Goal: Register for event/course

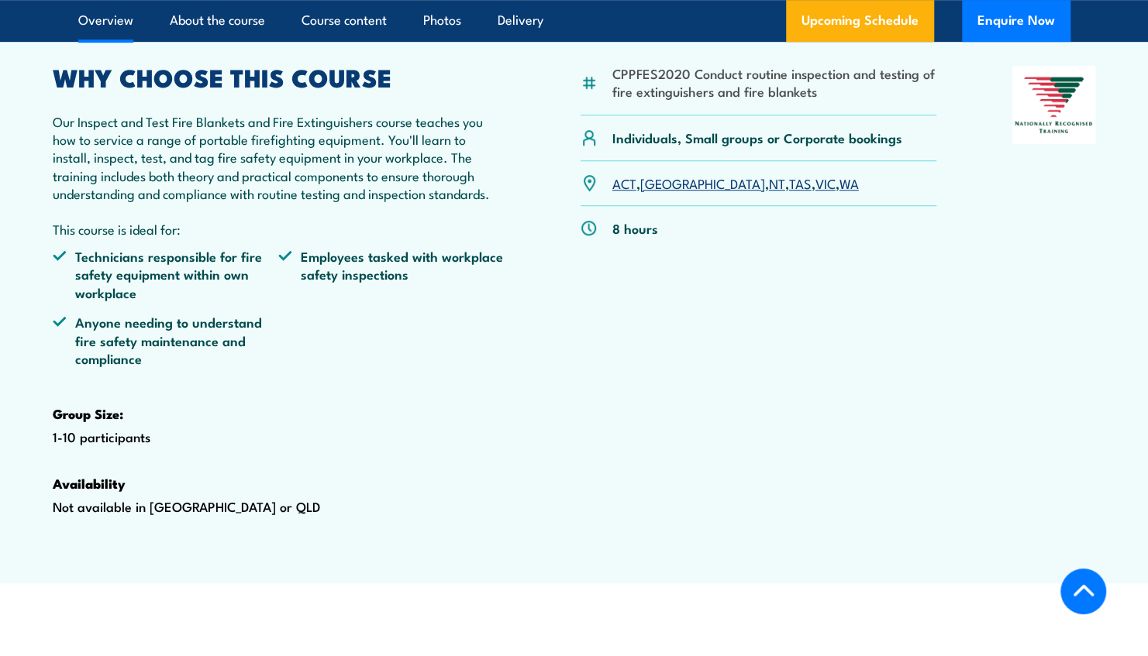
scroll to position [523, 0]
click at [831, 301] on div "CPPFES2020 Conduct routine inspection and testing of fire extinguishers and fir…" at bounding box center [758, 315] width 356 height 500
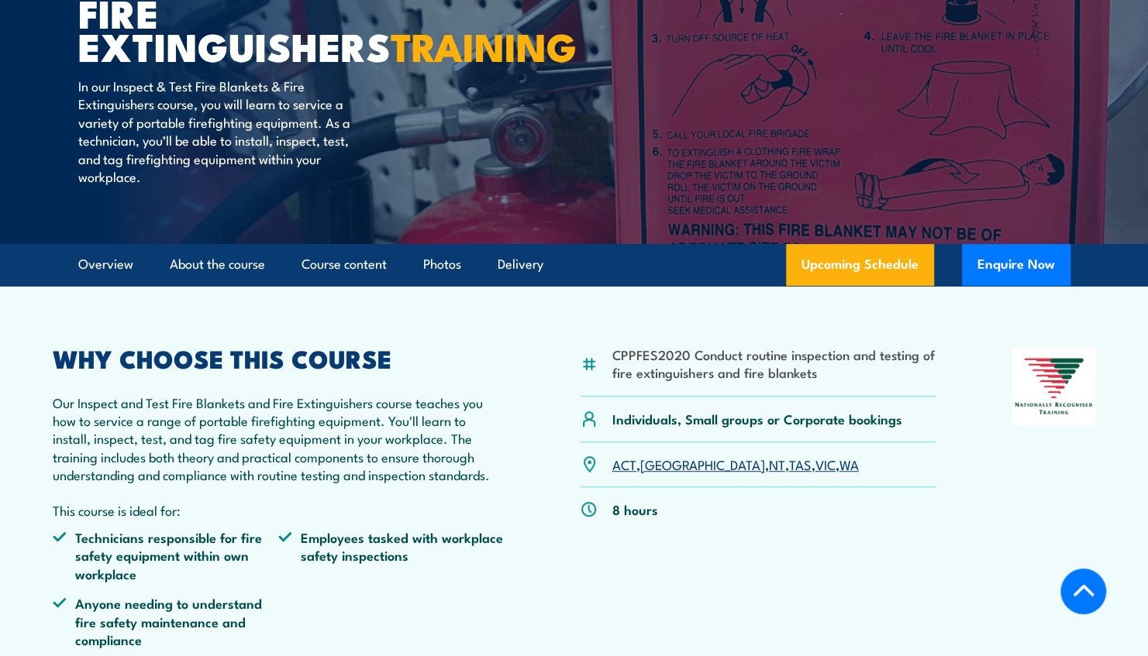
scroll to position [239, 0]
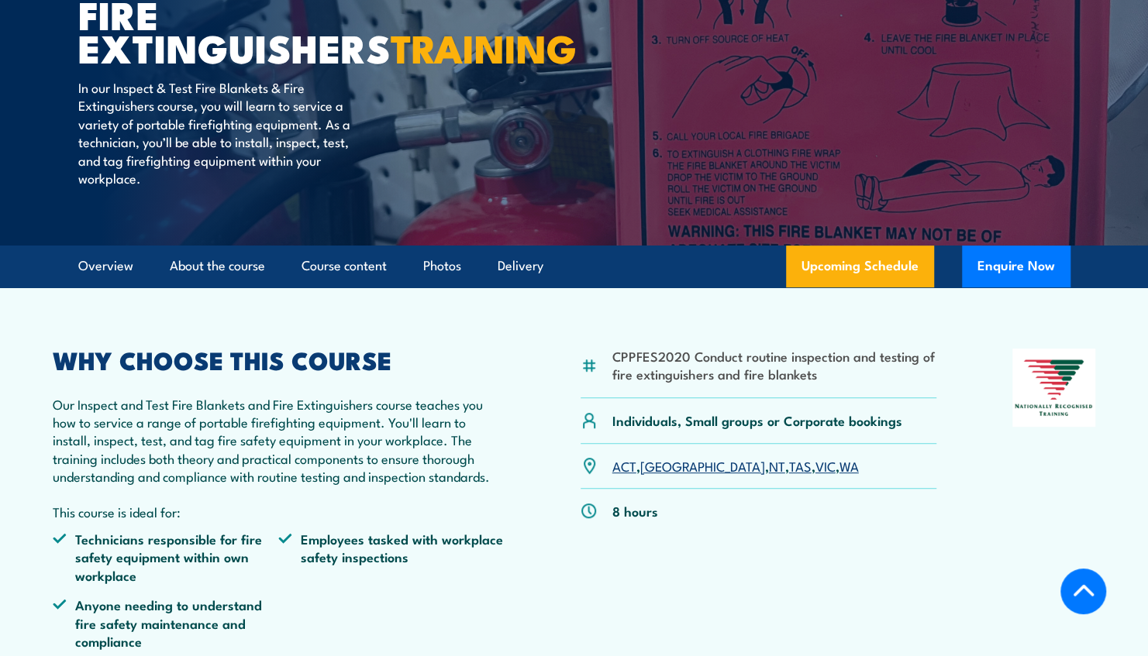
click at [815, 475] on link "VIC" at bounding box center [825, 465] width 20 height 19
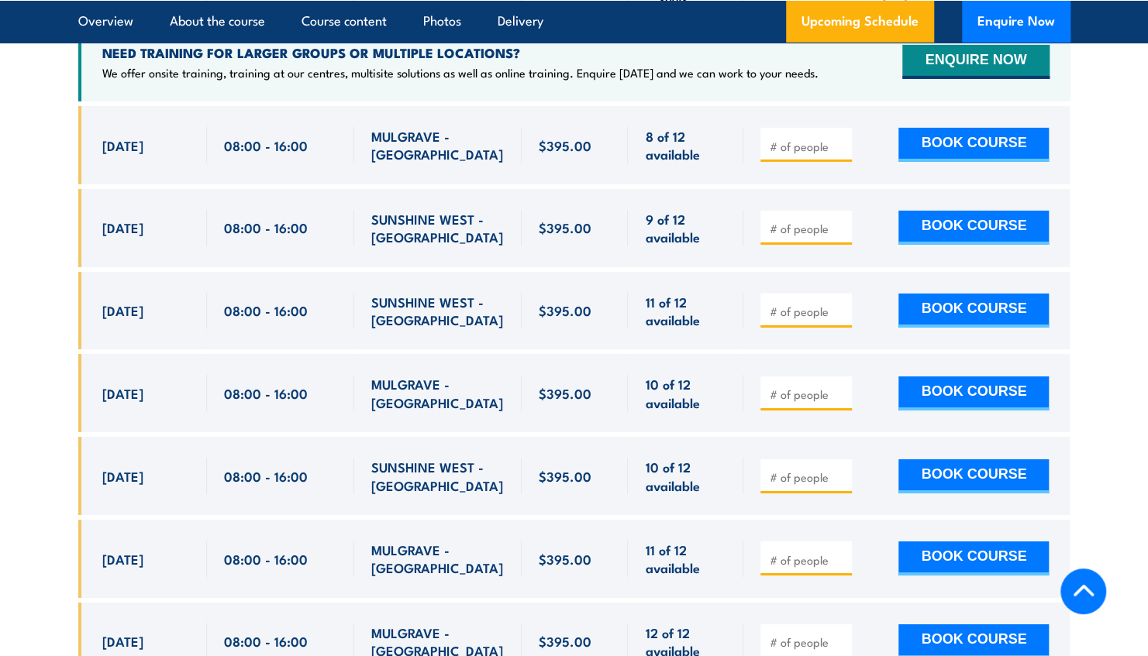
scroll to position [2993, 0]
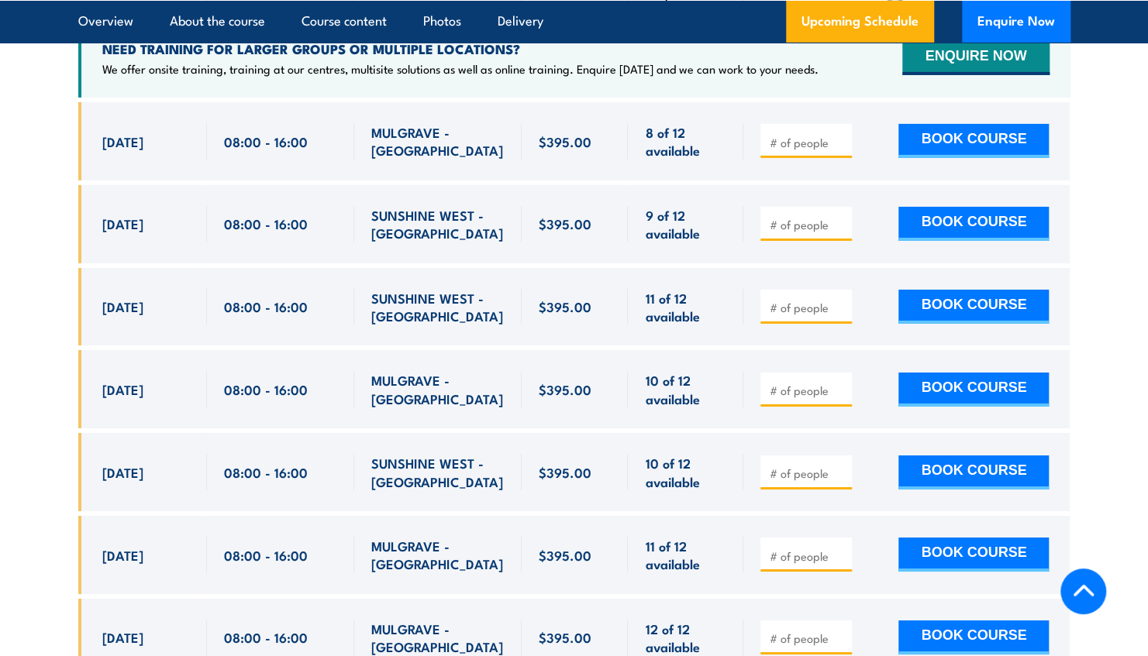
click at [823, 150] on input "number" at bounding box center [807, 142] width 77 height 15
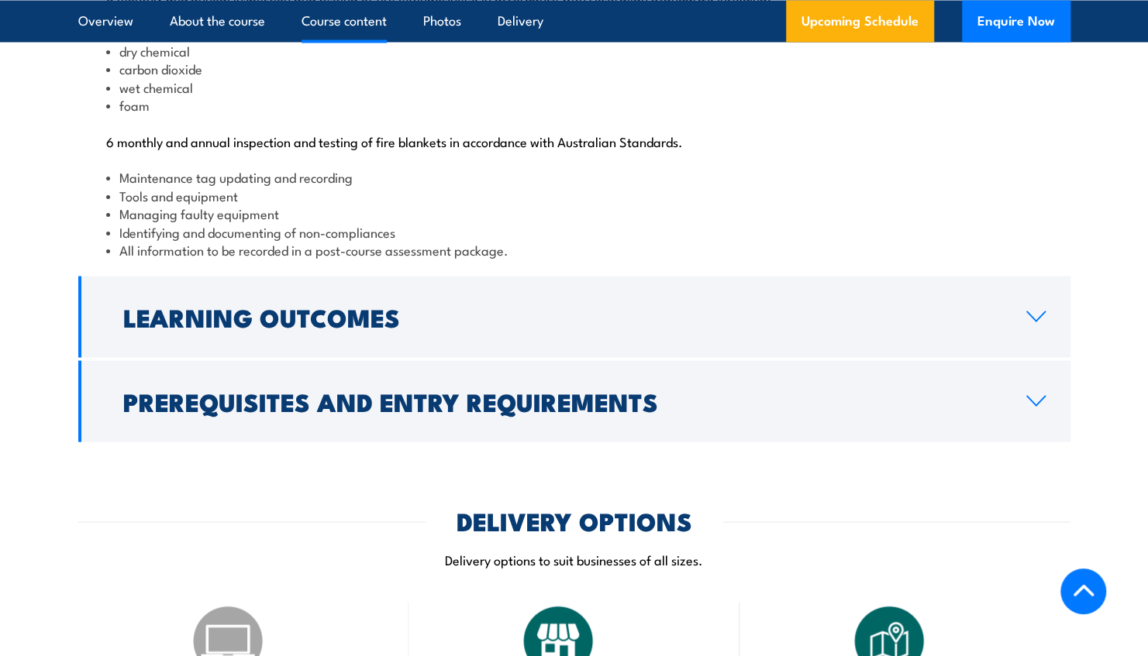
scroll to position [1701, 0]
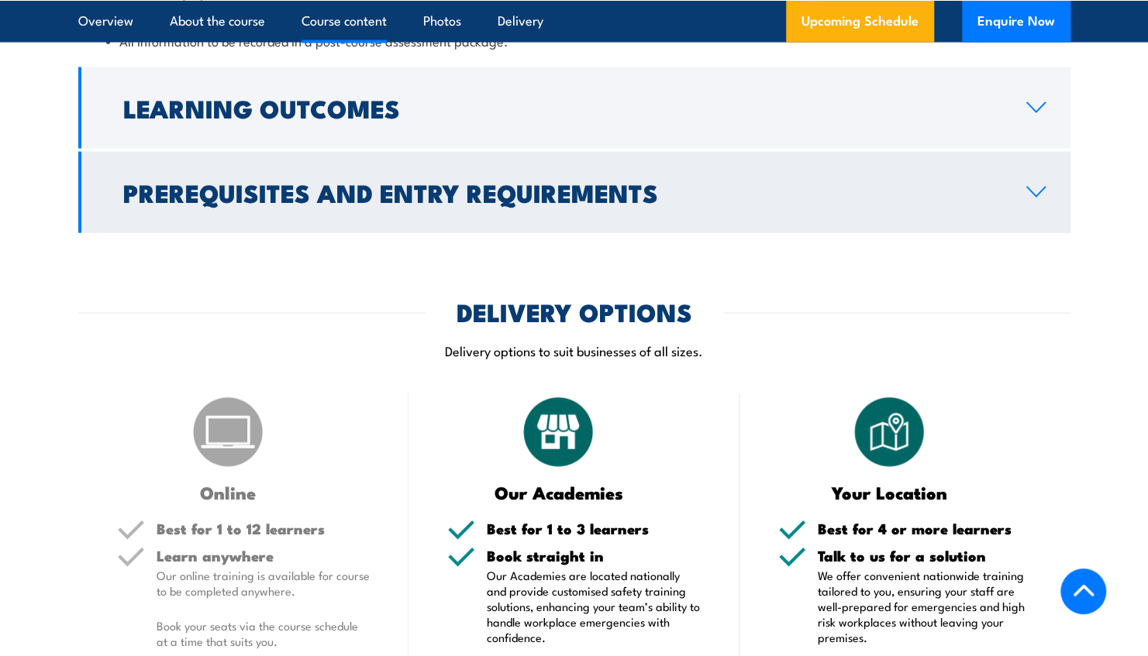
click at [163, 203] on h2 "Prerequisites and Entry Requirements" at bounding box center [562, 192] width 878 height 22
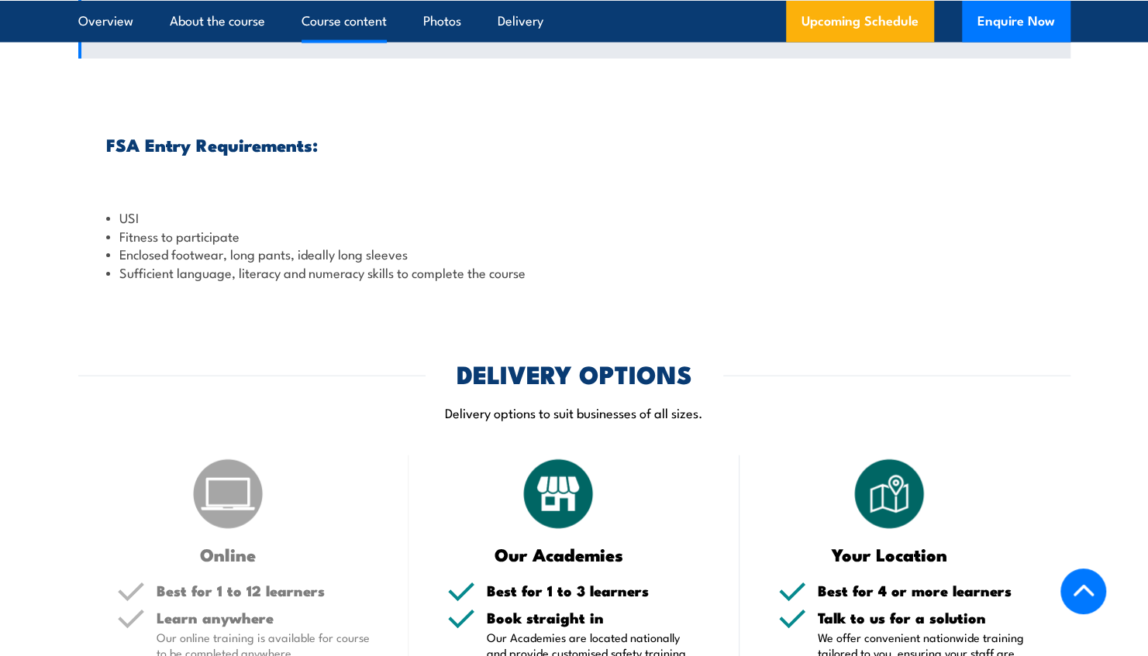
scroll to position [1770, 0]
click at [819, 422] on p "Delivery options to suit businesses of all sizes." at bounding box center [574, 413] width 992 height 18
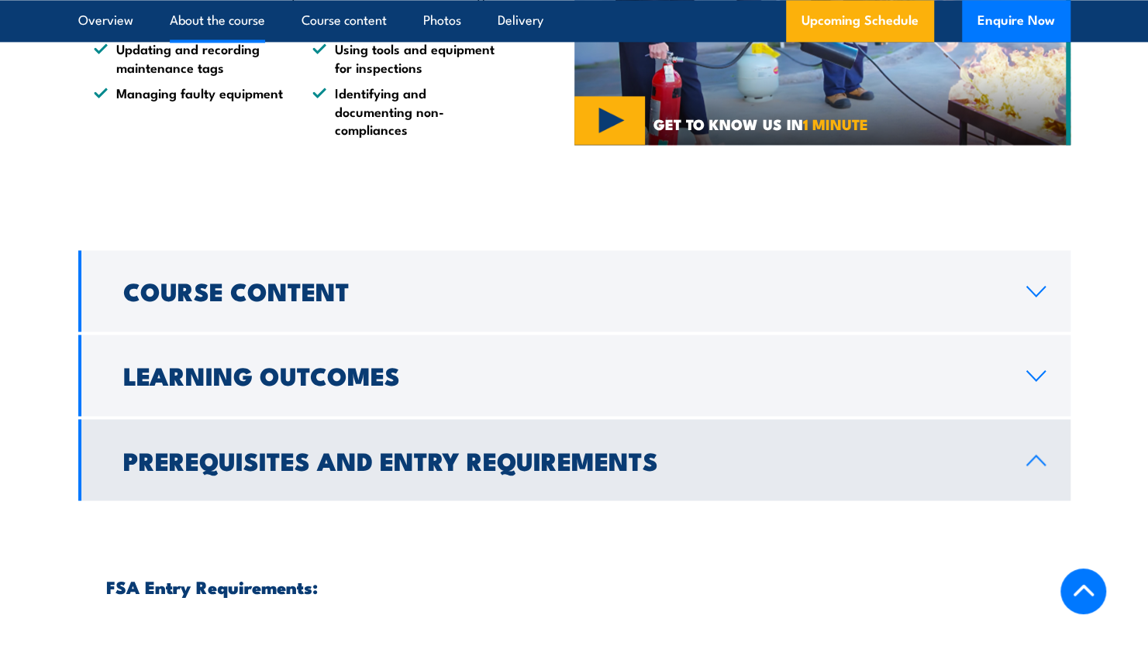
scroll to position [1328, 0]
click at [641, 471] on h2 "Prerequisites and Entry Requirements" at bounding box center [562, 460] width 878 height 22
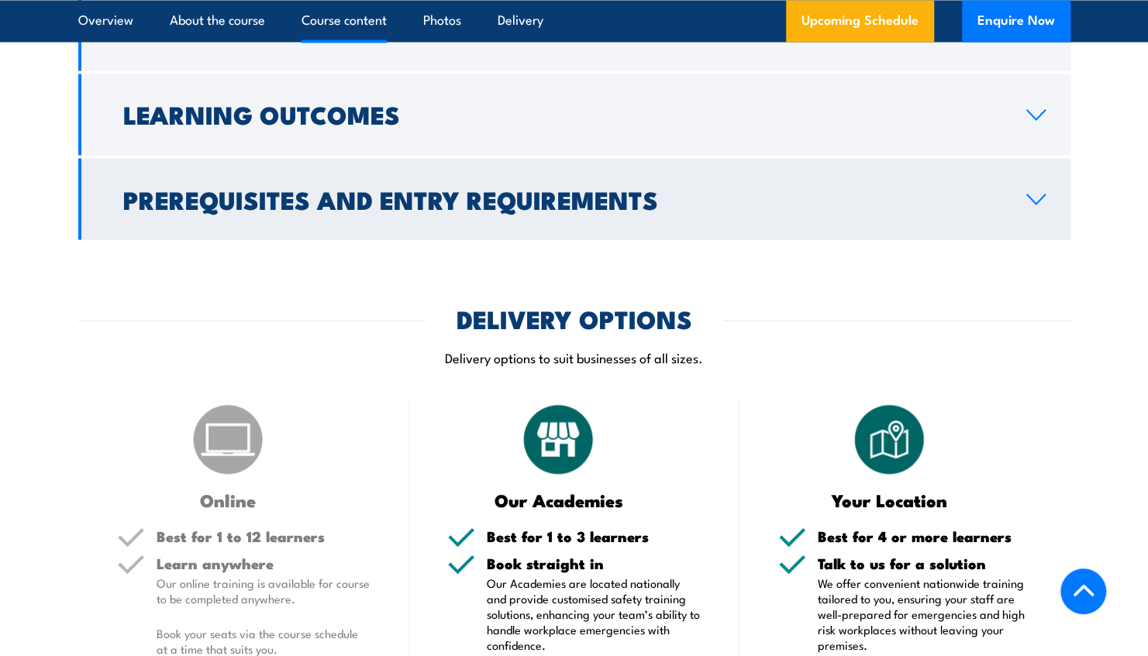
click at [798, 209] on h2 "Prerequisites and Entry Requirements" at bounding box center [562, 199] width 878 height 22
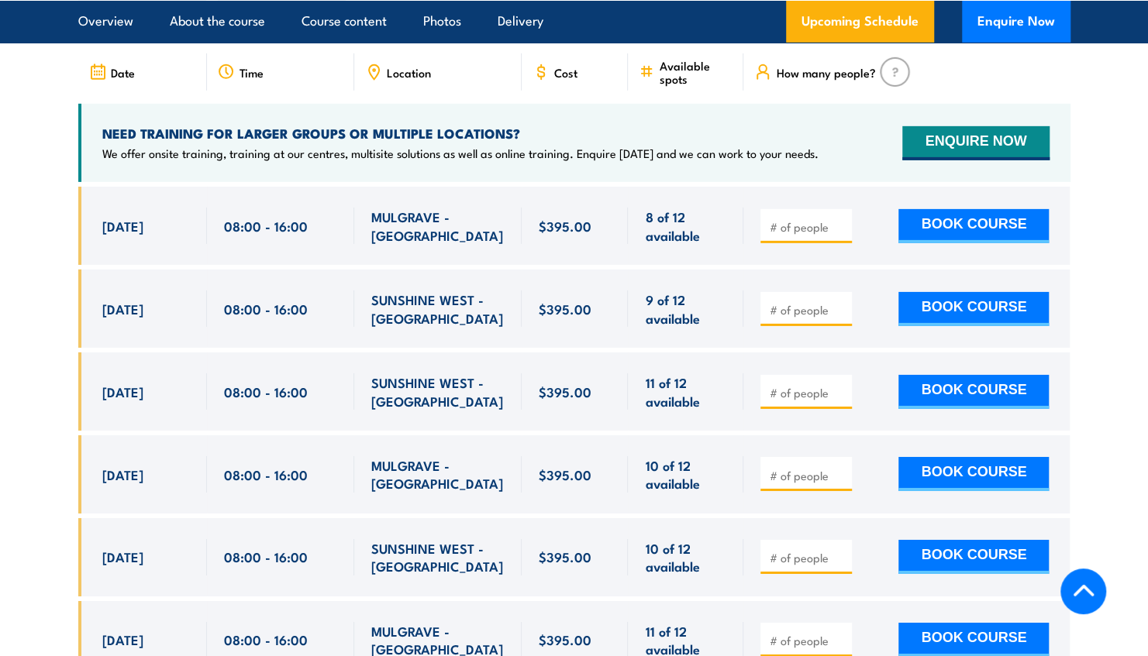
scroll to position [2828, 0]
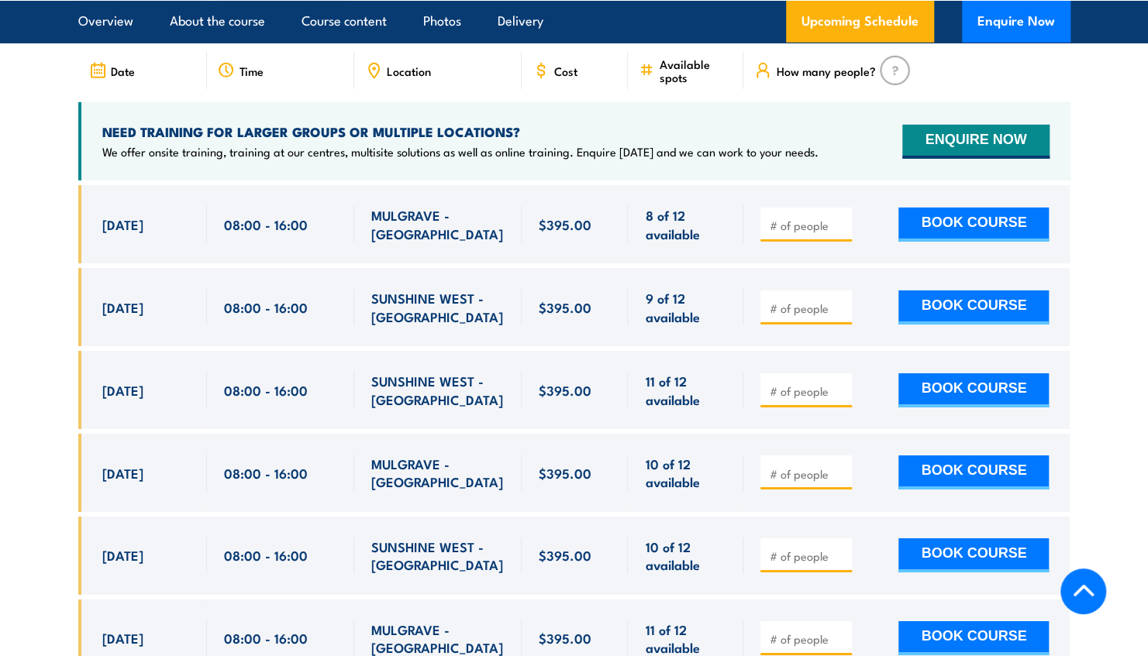
click at [788, 233] on input "number" at bounding box center [807, 225] width 77 height 15
type input "2"
click at [921, 242] on button "BOOK COURSE" at bounding box center [973, 225] width 150 height 34
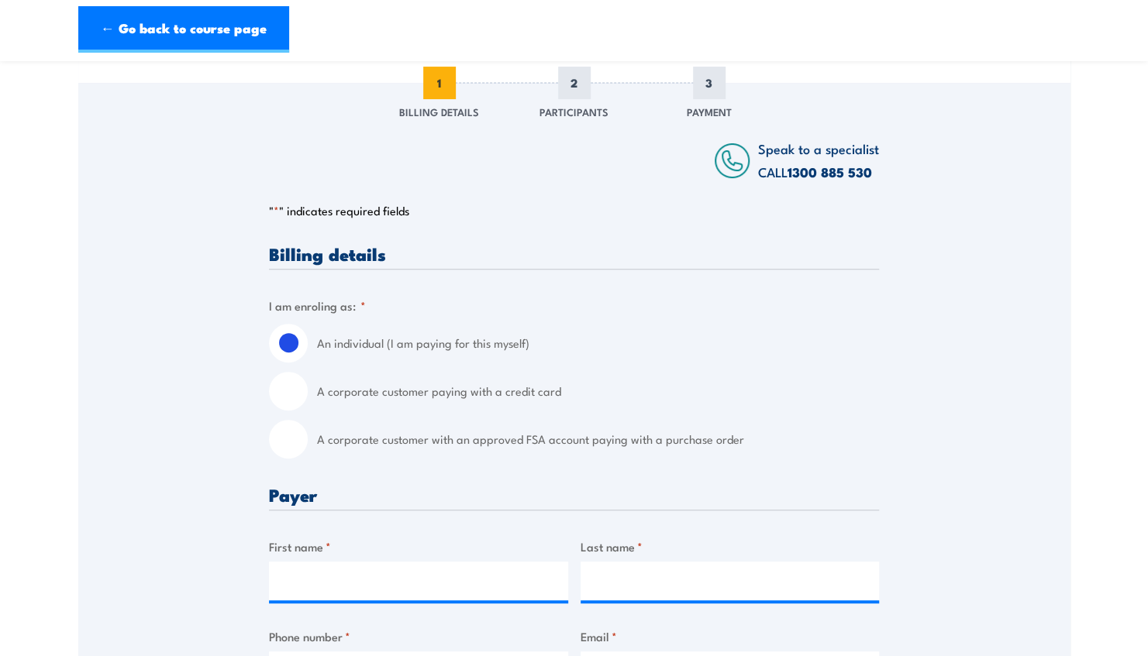
scroll to position [210, 0]
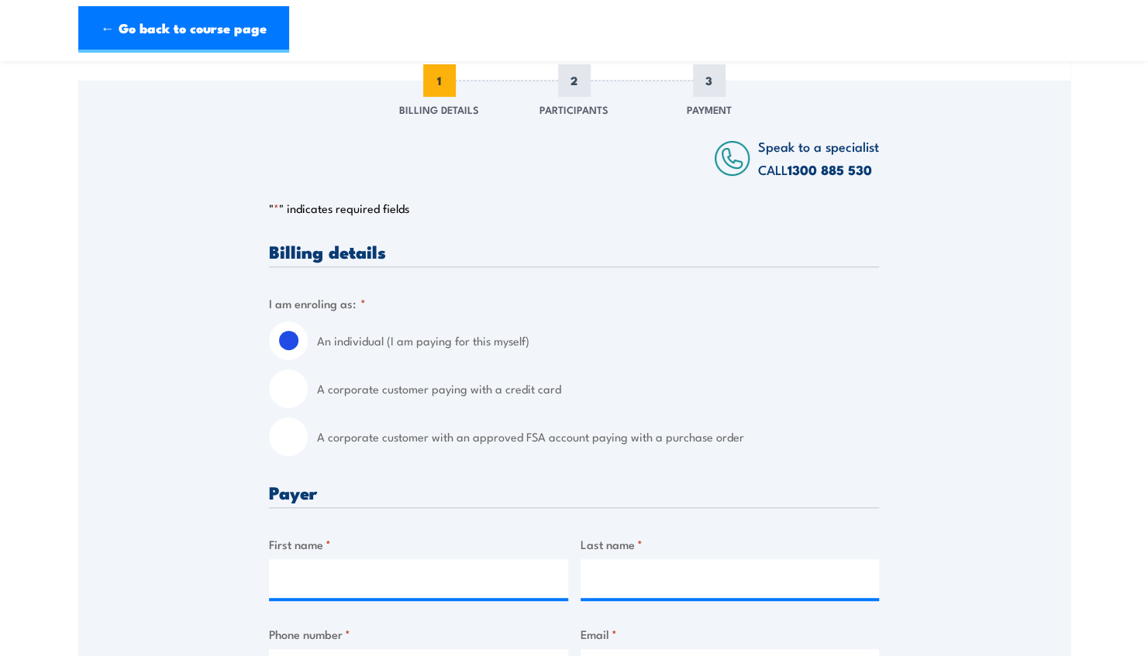
click at [290, 393] on input "A corporate customer paying with a credit card" at bounding box center [288, 389] width 39 height 39
radio input "true"
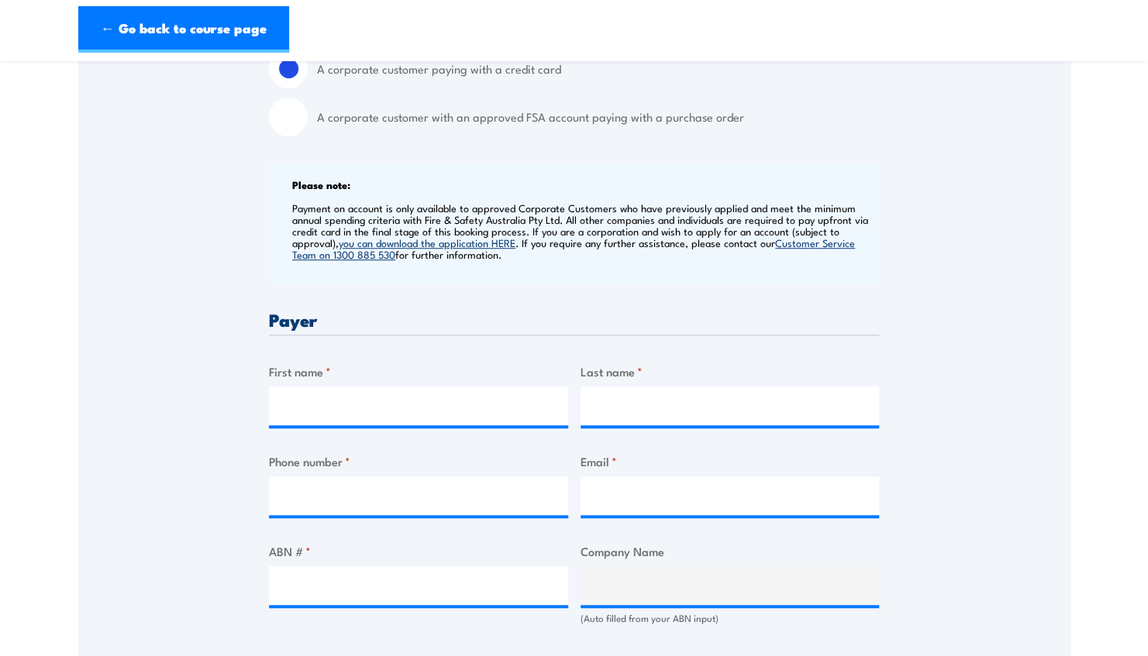
scroll to position [549, 0]
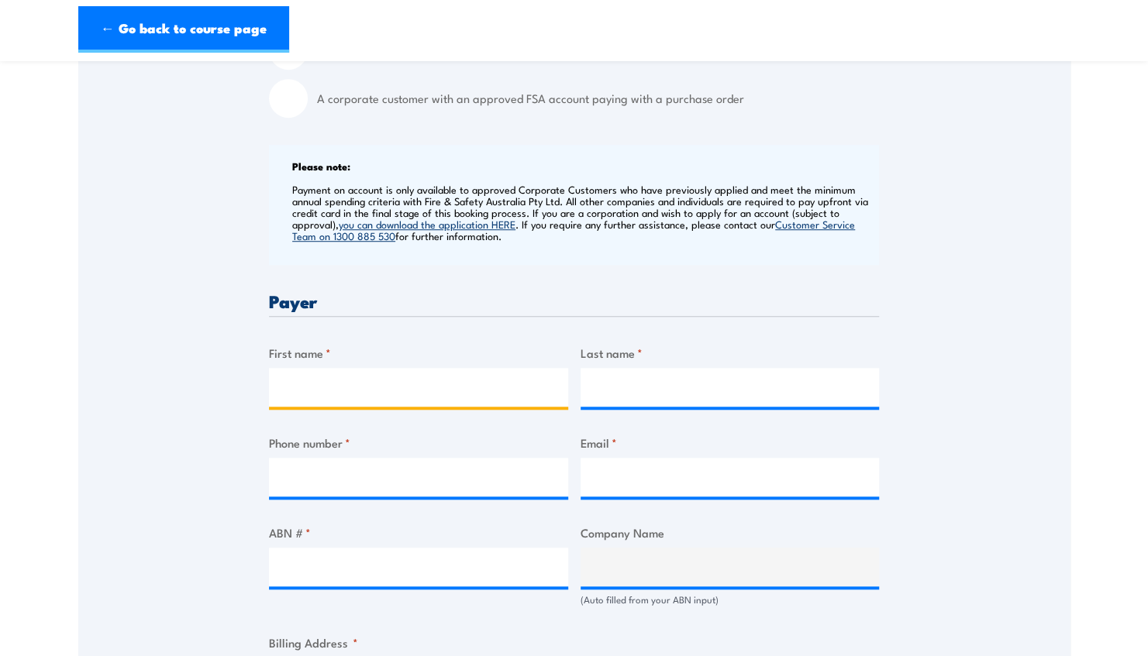
click at [294, 386] on input "First name *" at bounding box center [418, 387] width 299 height 39
type input "Lauren"
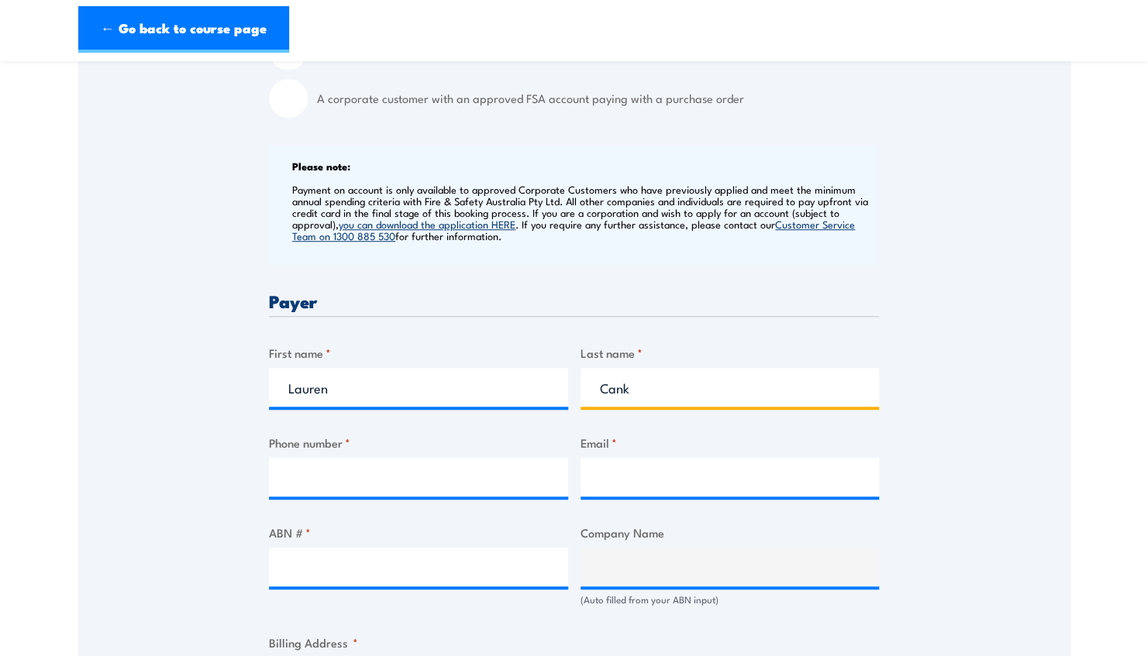
type input "Cank"
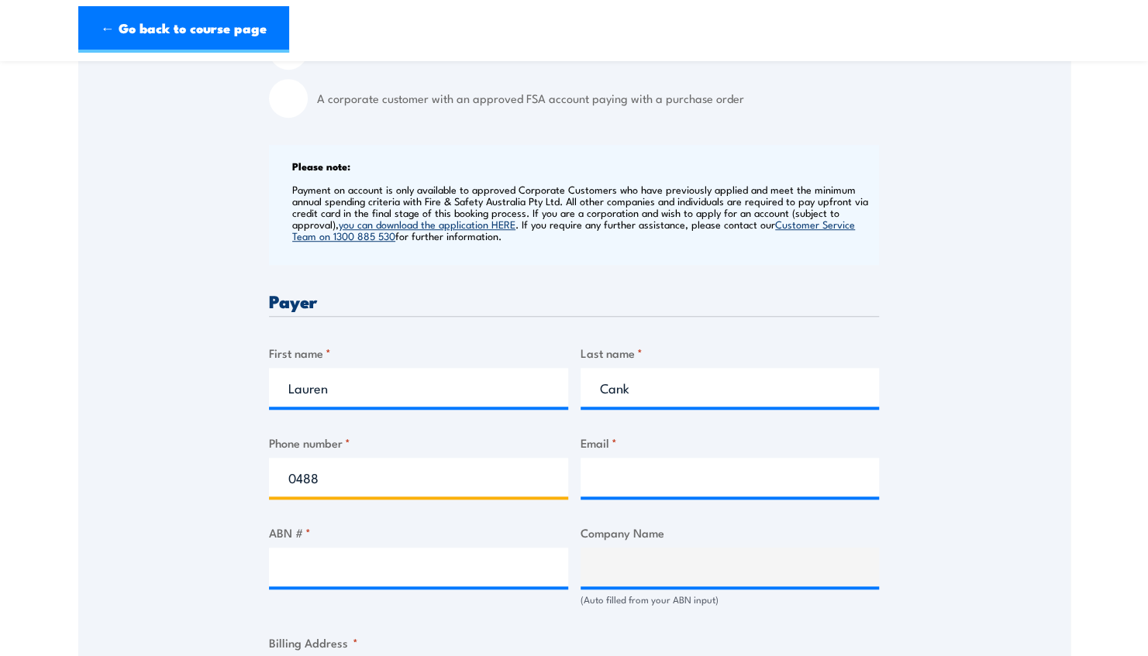
type input "0488656114"
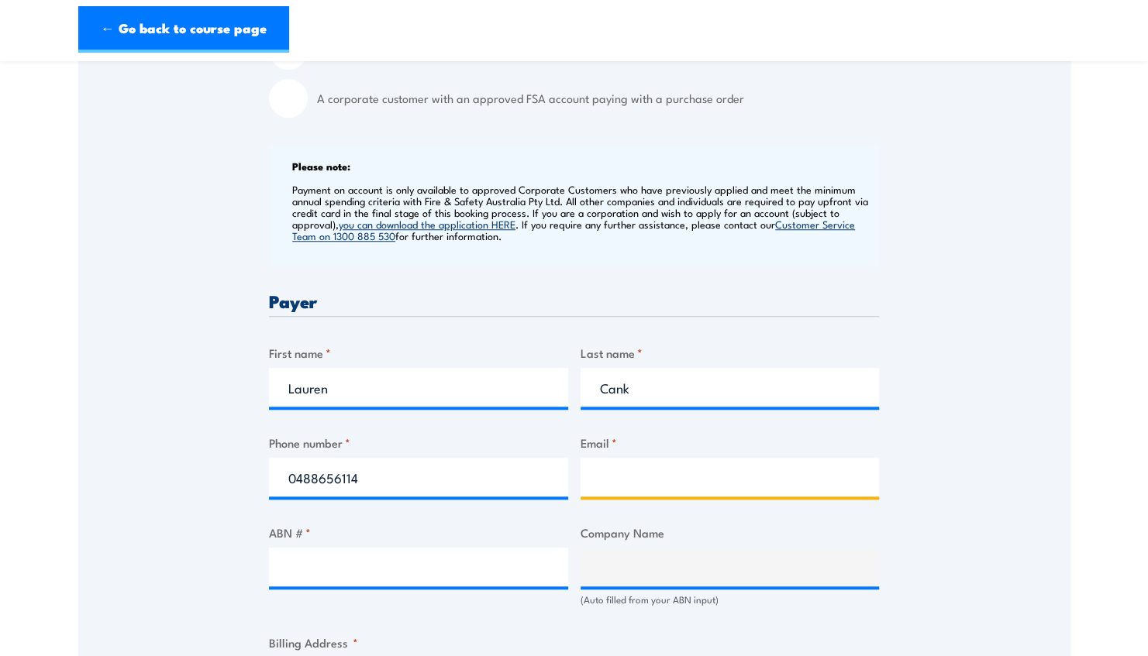
type input "lauren.cank@dineengroup.com.au"
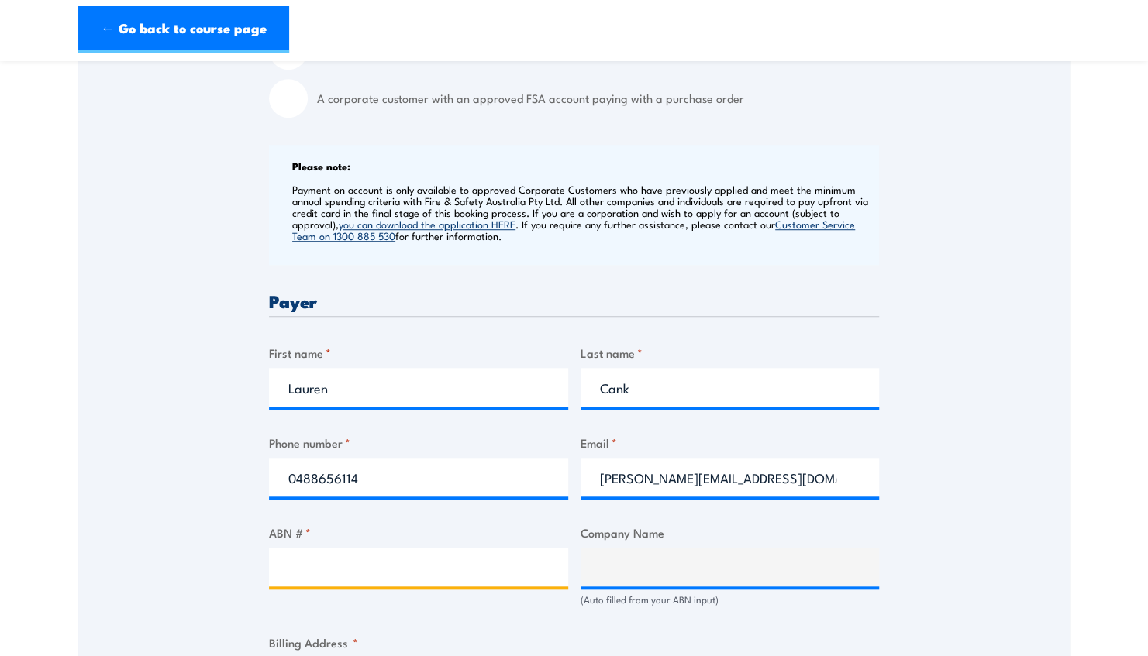
click at [399, 561] on input "ABN # *" at bounding box center [418, 567] width 299 height 39
paste input "50 081 079 807 Active"
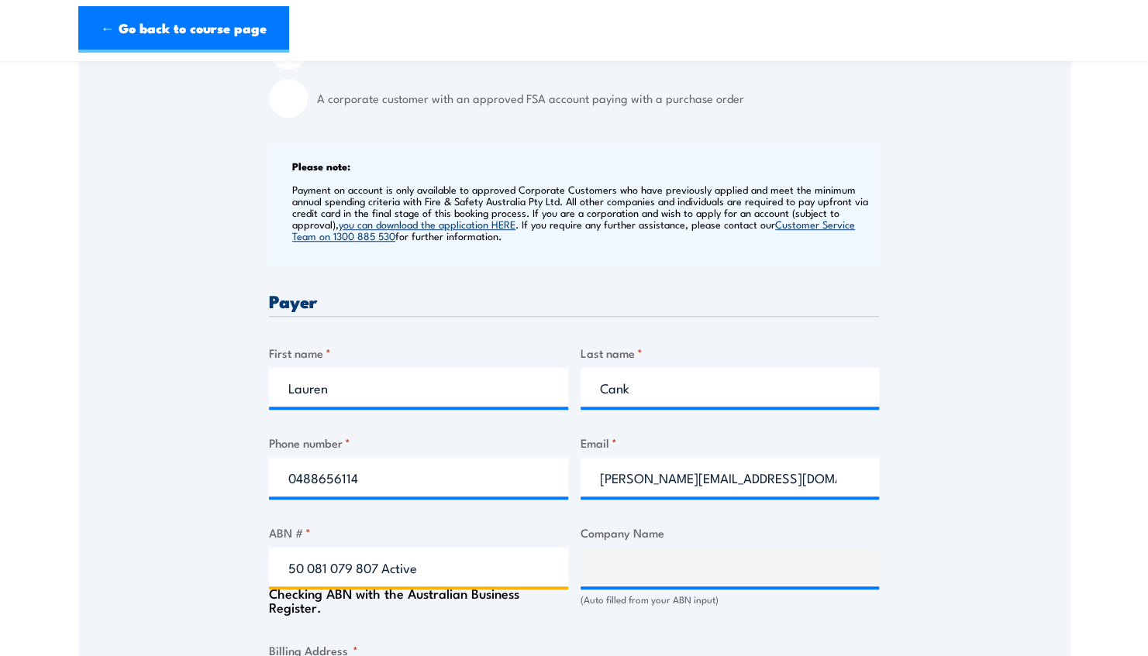
type input "50 081 079 807 Activ"
type input "W.R.L. MANAGEMENT PTY. LTD."
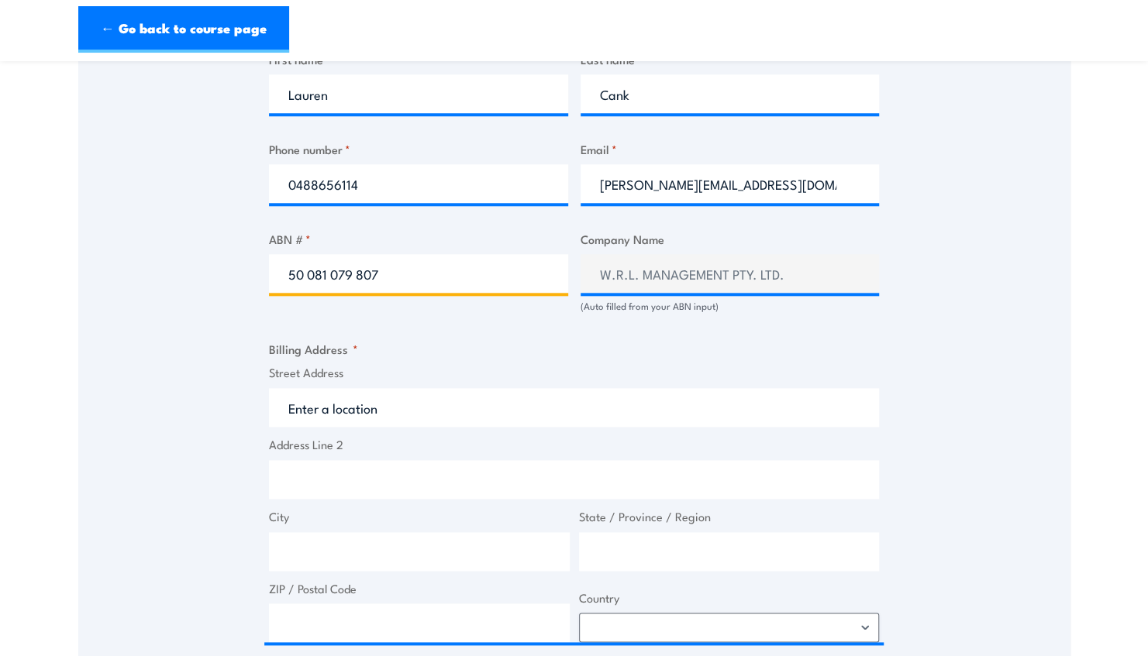
scroll to position [851, 0]
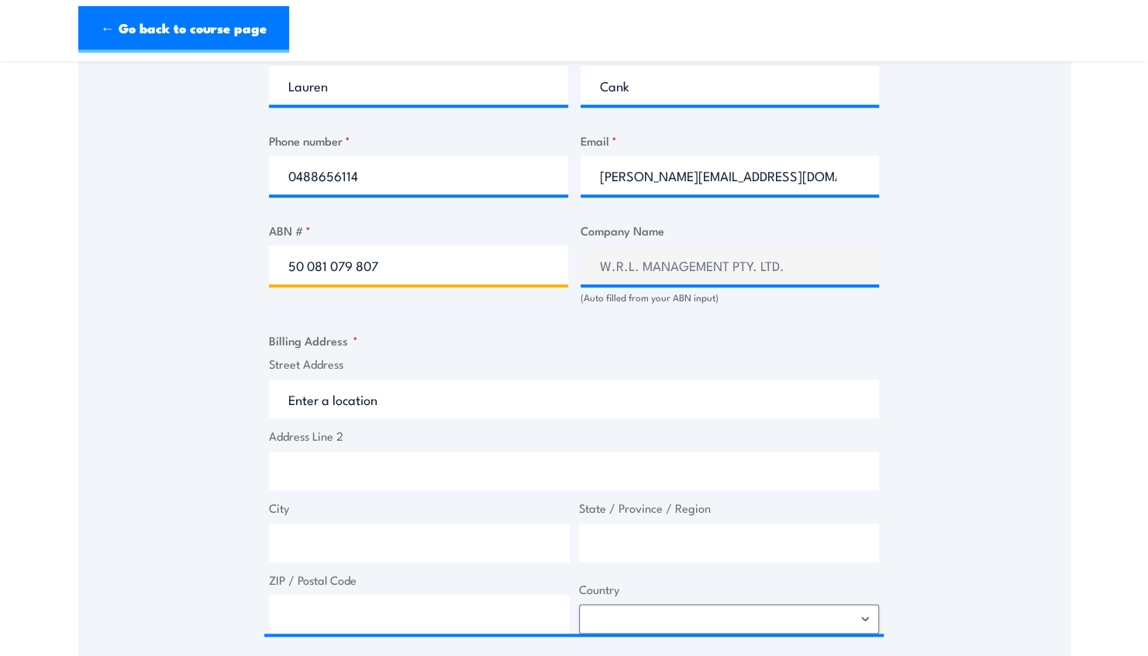
type input "50 081 079 807"
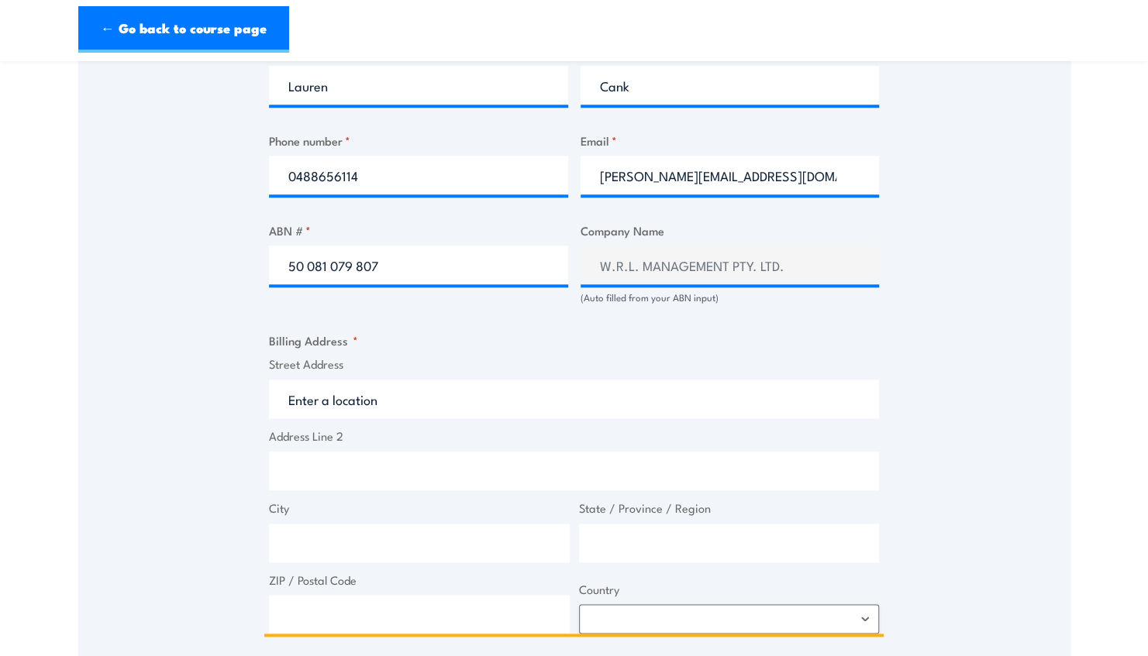
click at [405, 398] on input "Street Address" at bounding box center [574, 399] width 610 height 39
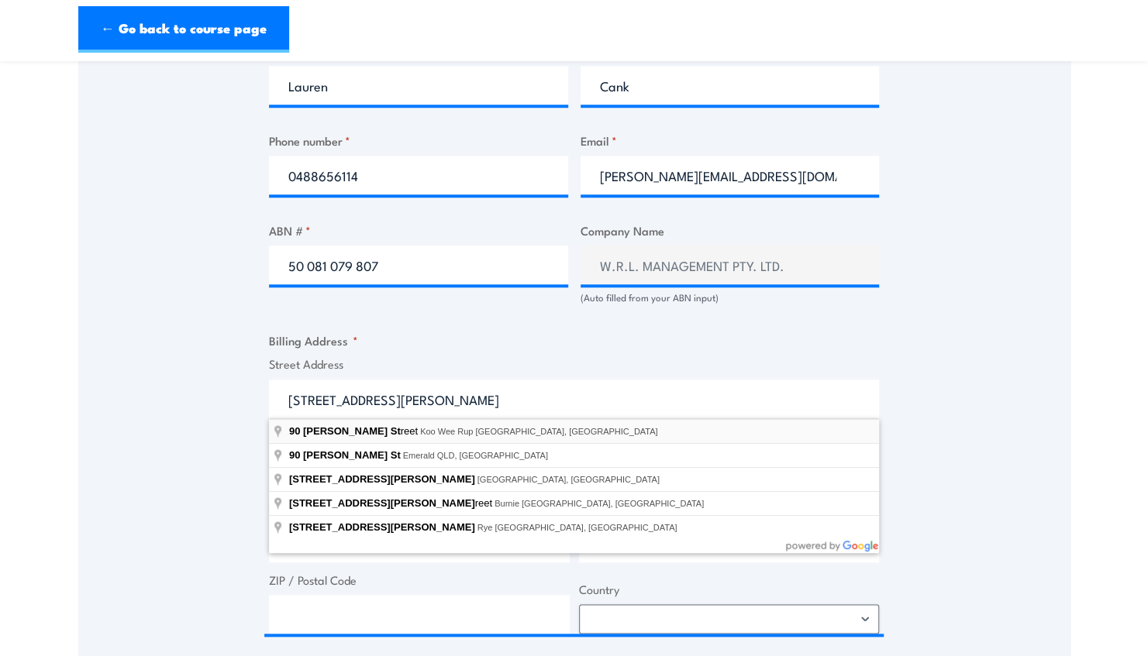
type input "90 Moody Street, Koo Wee Rup VIC, Australia"
type input "90 Moody St"
type input "Koo Wee Rup"
type input "Victoria"
type input "3981"
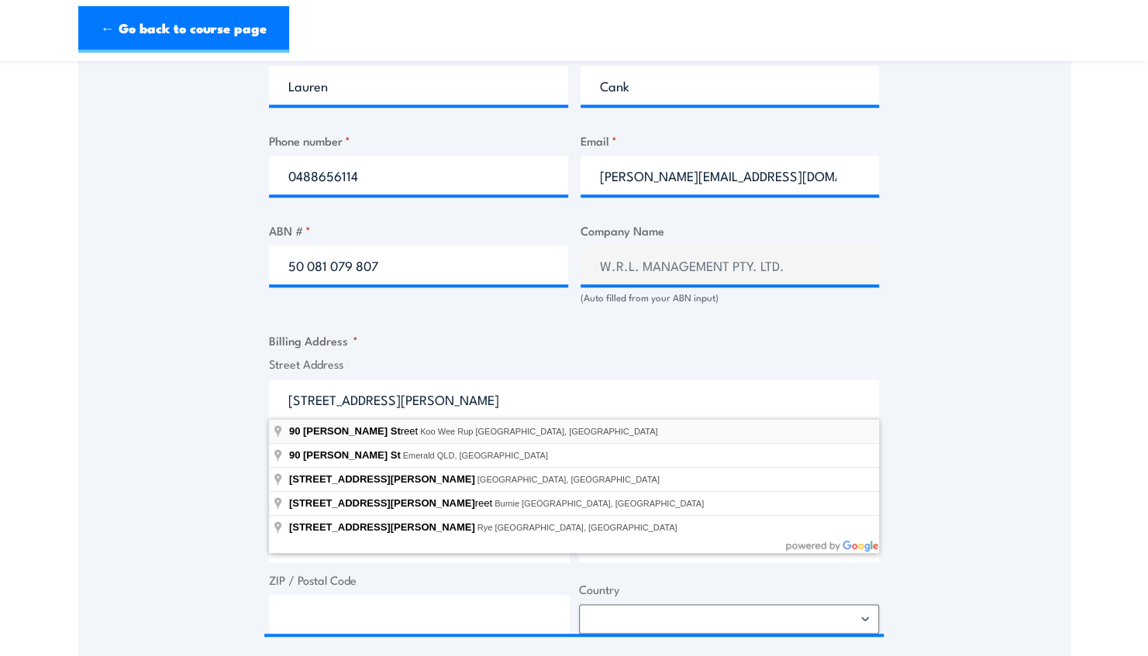
select select "Australia"
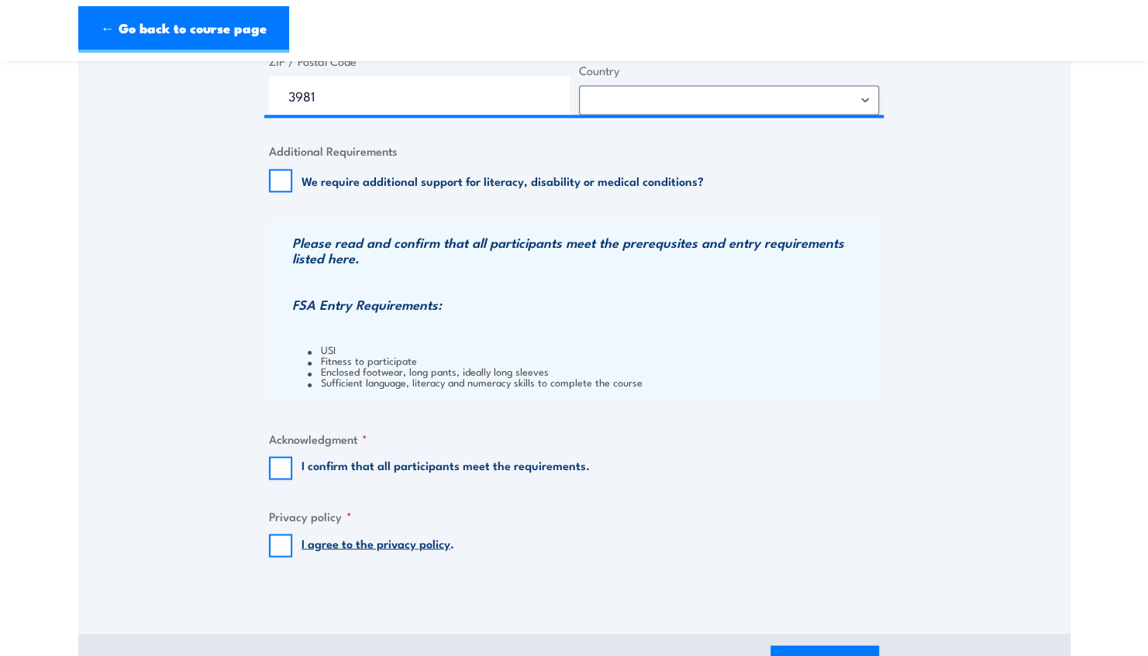
scroll to position [1371, 0]
click at [278, 467] on input "I confirm that all participants meet the requirements." at bounding box center [280, 467] width 23 height 23
checkbox input "true"
click at [284, 539] on input "I agree to the privacy policy ." at bounding box center [280, 544] width 23 height 23
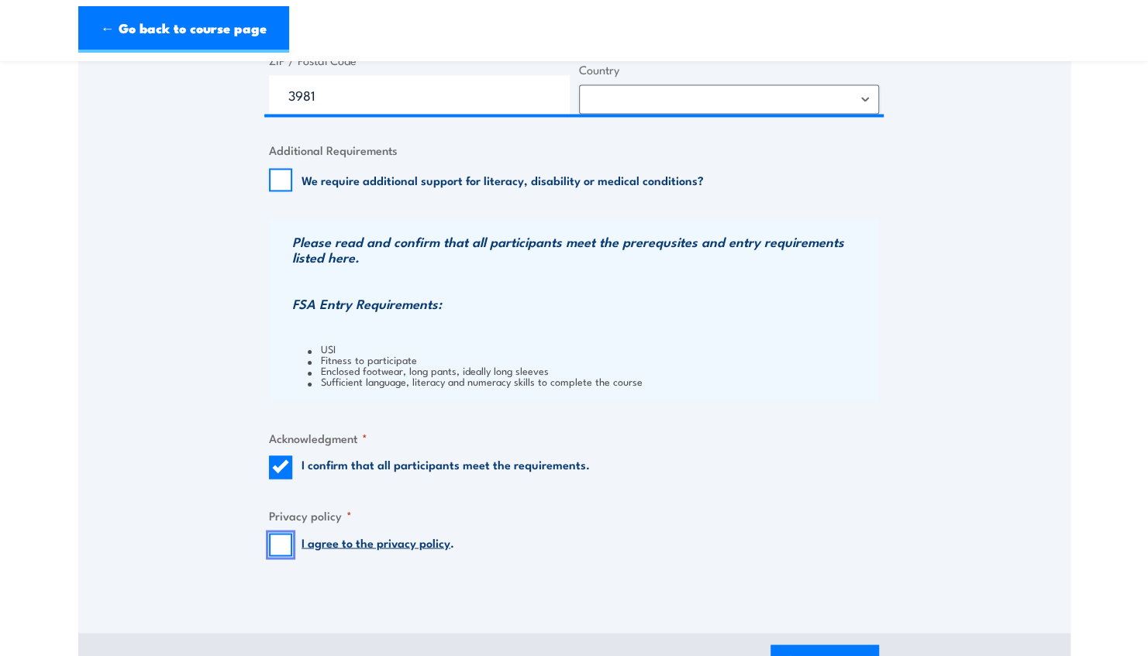
checkbox input "true"
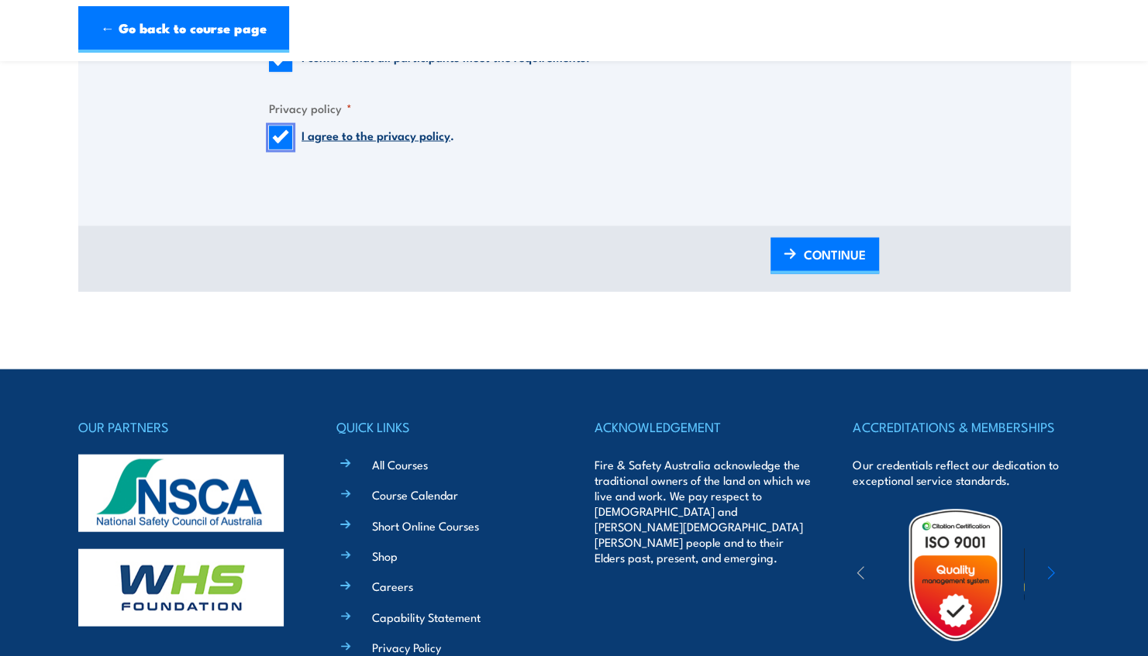
scroll to position [1786, 0]
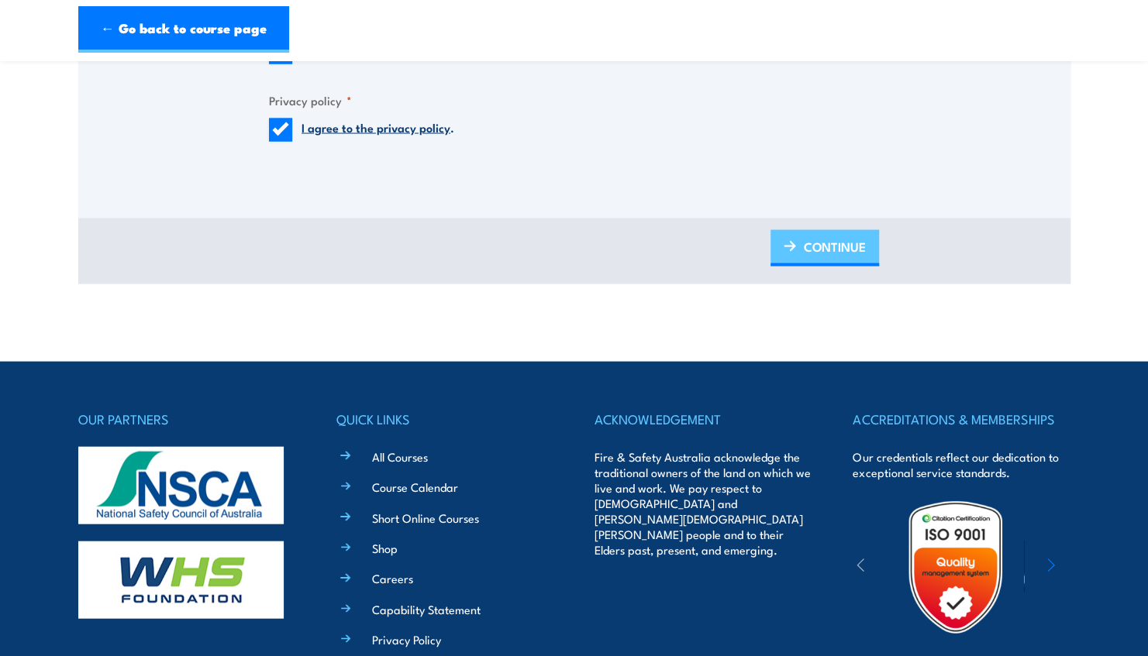
click at [785, 242] on img at bounding box center [790, 246] width 12 height 11
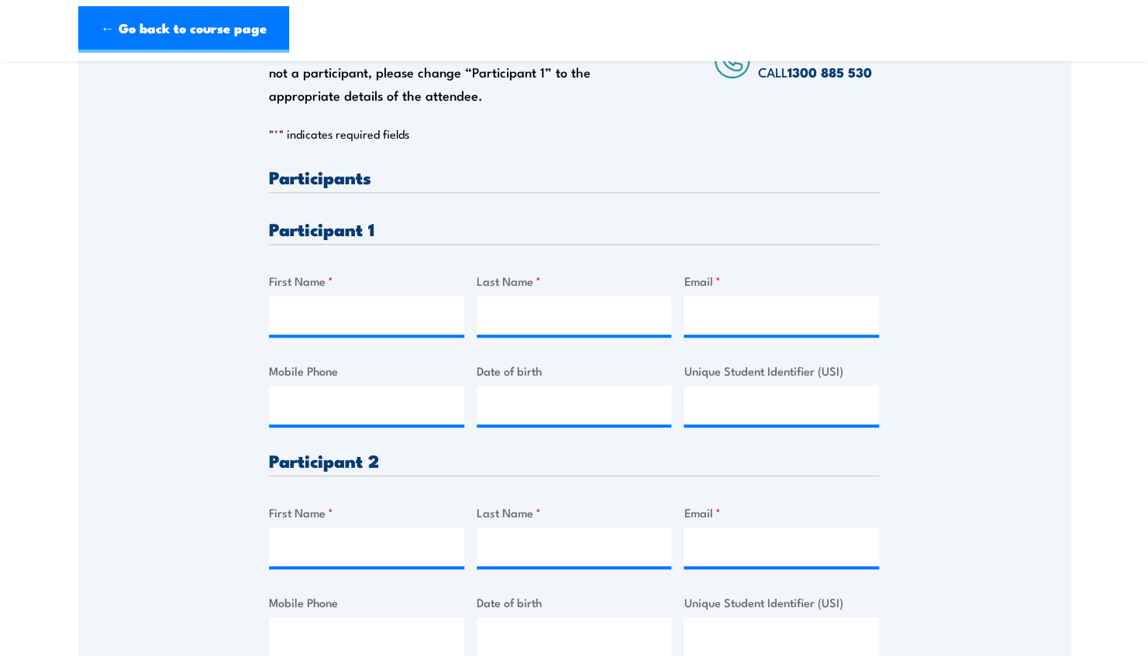
scroll to position [342, 0]
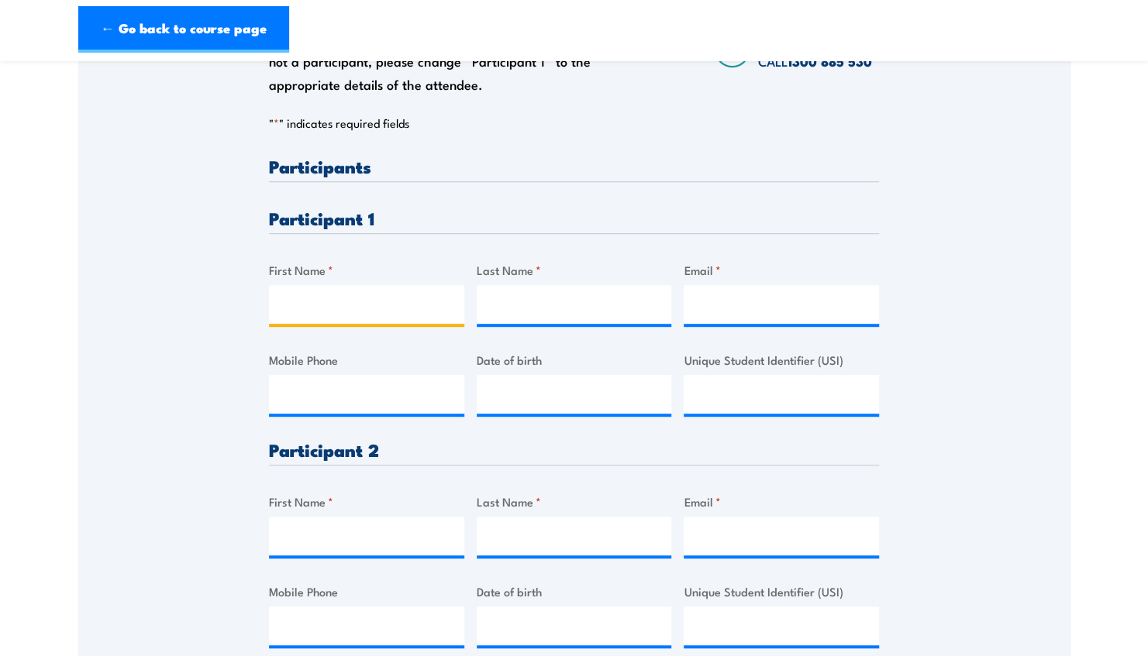
click at [358, 292] on input "First Name *" at bounding box center [366, 304] width 195 height 39
type input "Jessie"
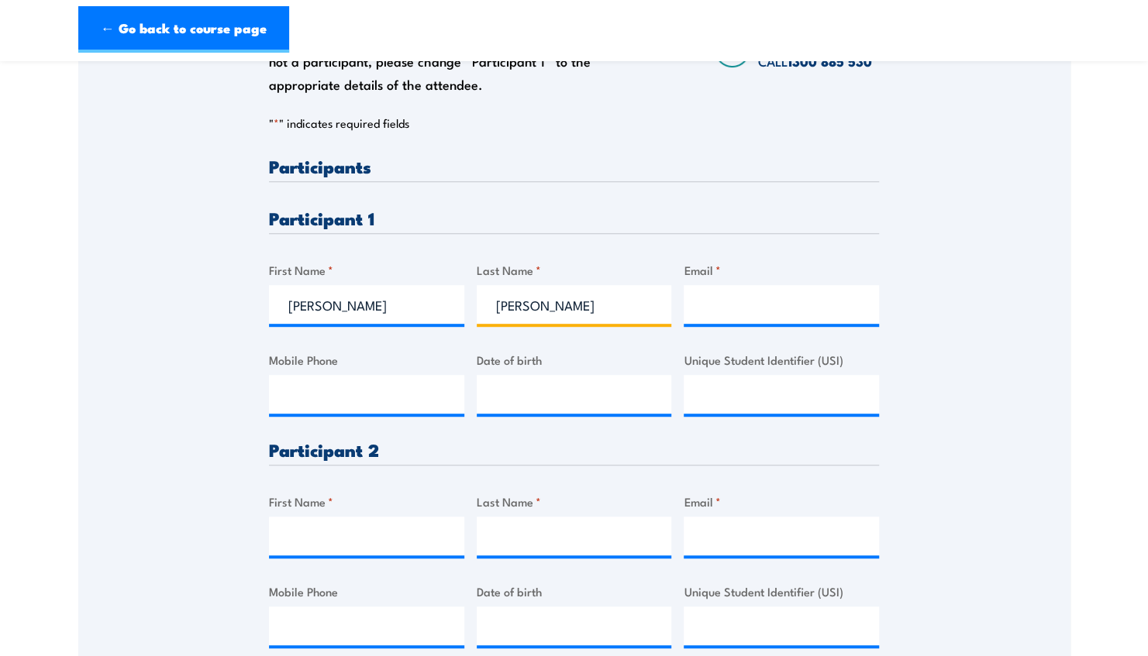
type input "Hollis"
paste input "jjhollis84@gmail.com"
type input "jjhollis84@gmail.com"
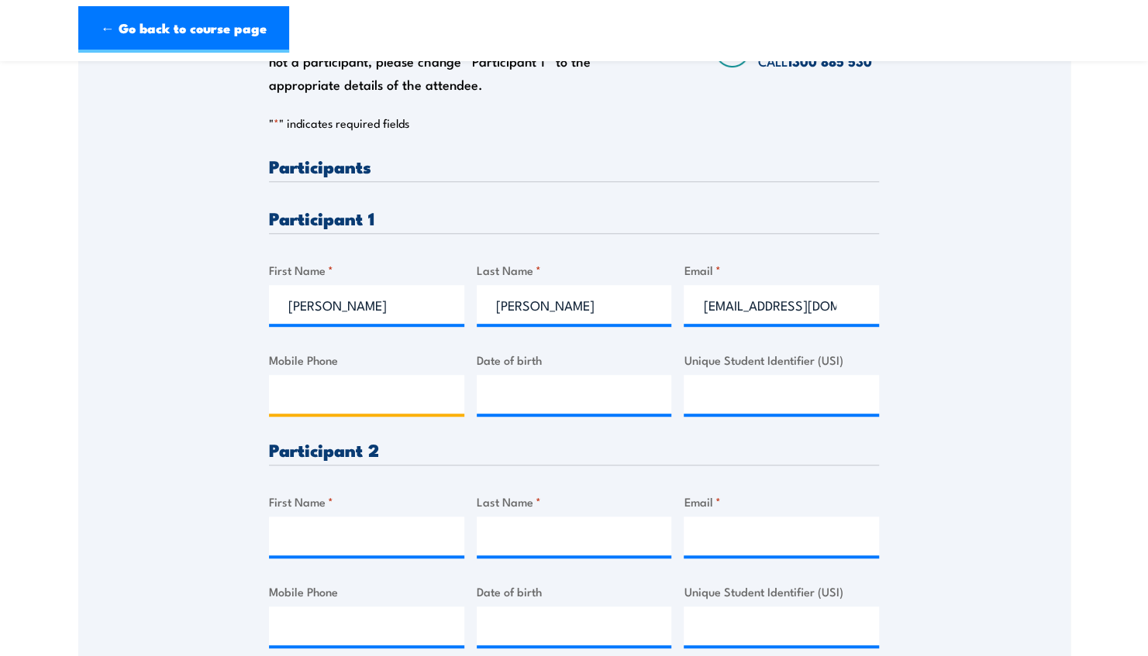
click at [419, 378] on input "Mobile Phone" at bounding box center [366, 394] width 195 height 39
click at [396, 387] on input "Mobile Phone" at bounding box center [366, 394] width 195 height 39
paste input "0498 537 338"
type input "0498 537 338"
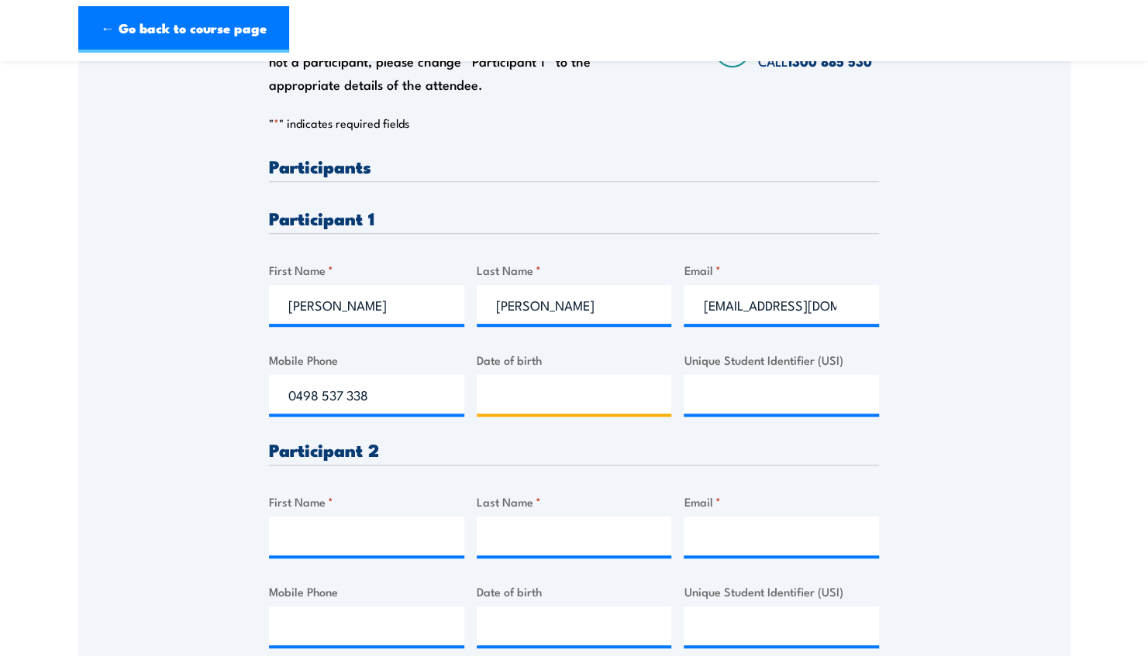
type input "__/__/____"
click at [555, 412] on input "__/__/____" at bounding box center [574, 394] width 195 height 39
type input "30/07/2007"
click at [671, 400] on div "Please provide names and contact details for each of the participants below. No…" at bounding box center [574, 414] width 610 height 515
click at [733, 387] on input "Unique Student Identifier (USI)" at bounding box center [781, 394] width 195 height 39
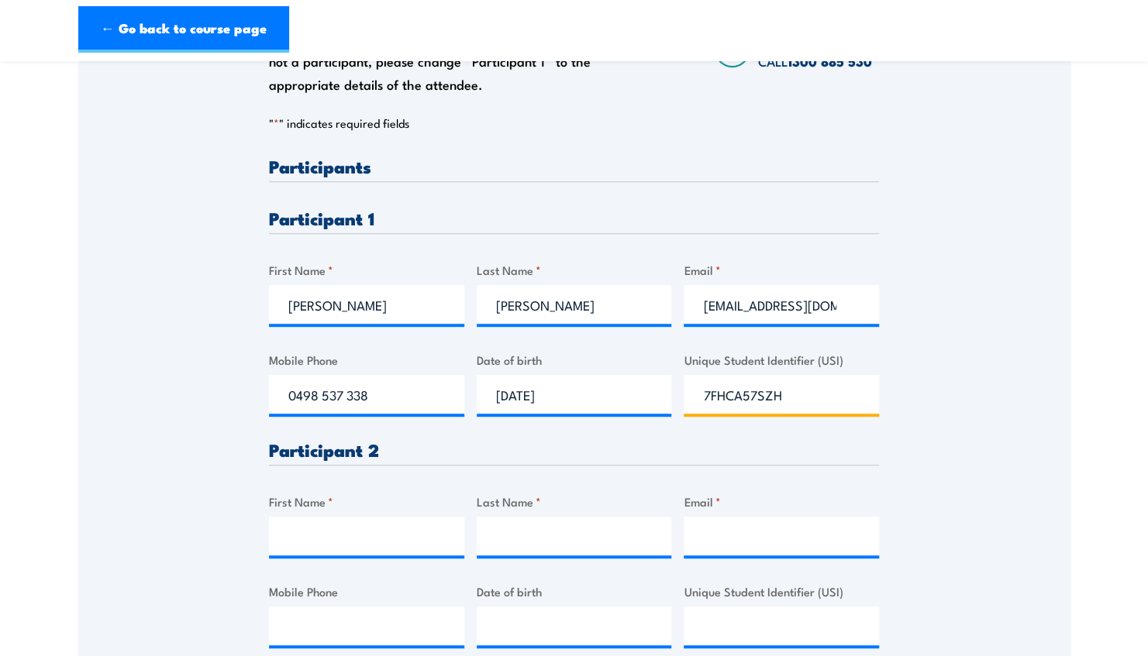
scroll to position [676, 0]
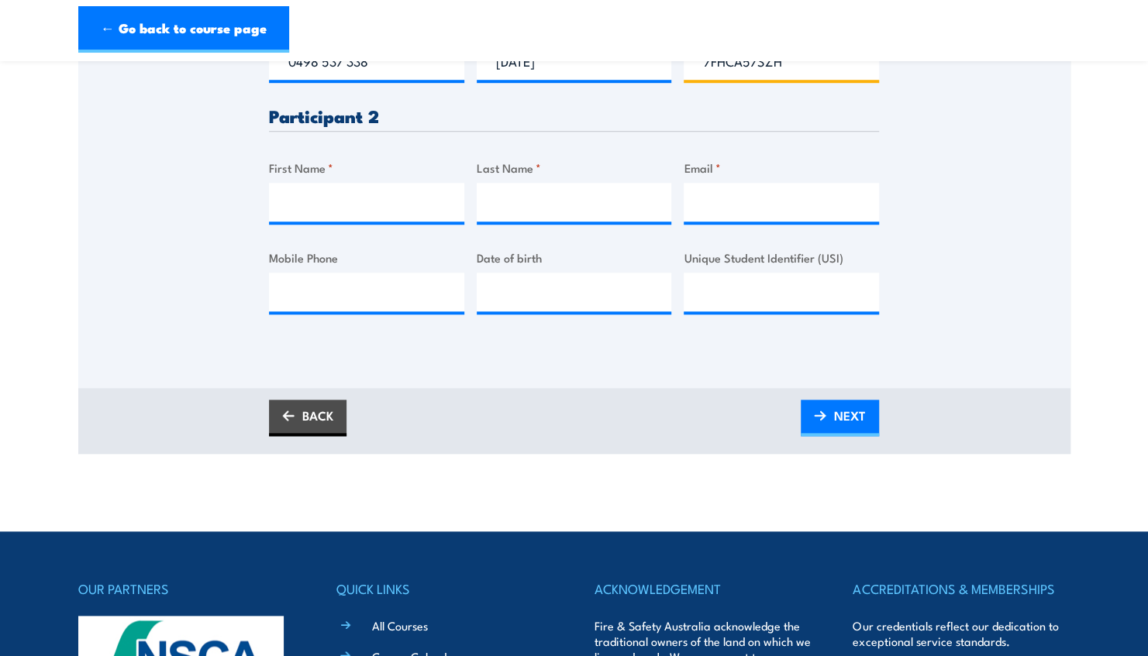
type input "7FHCA57SZH"
click at [341, 197] on input "First Name *" at bounding box center [366, 202] width 195 height 39
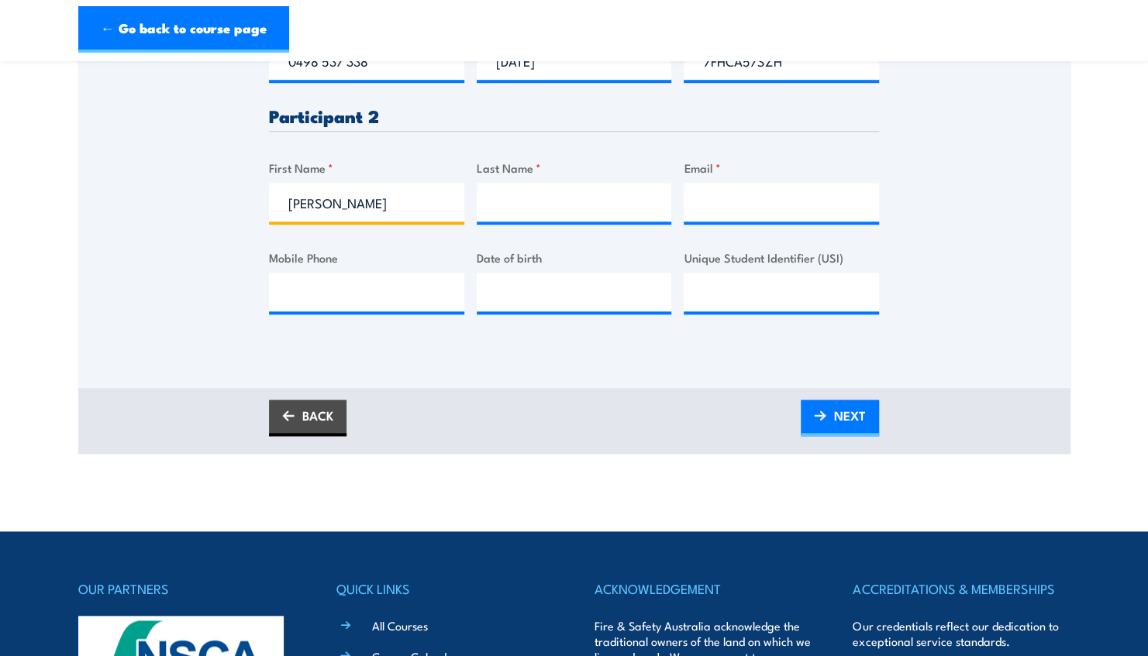
type input "Aaron"
type input "Hall"
paste input "aaronhall0102@gmail.com"
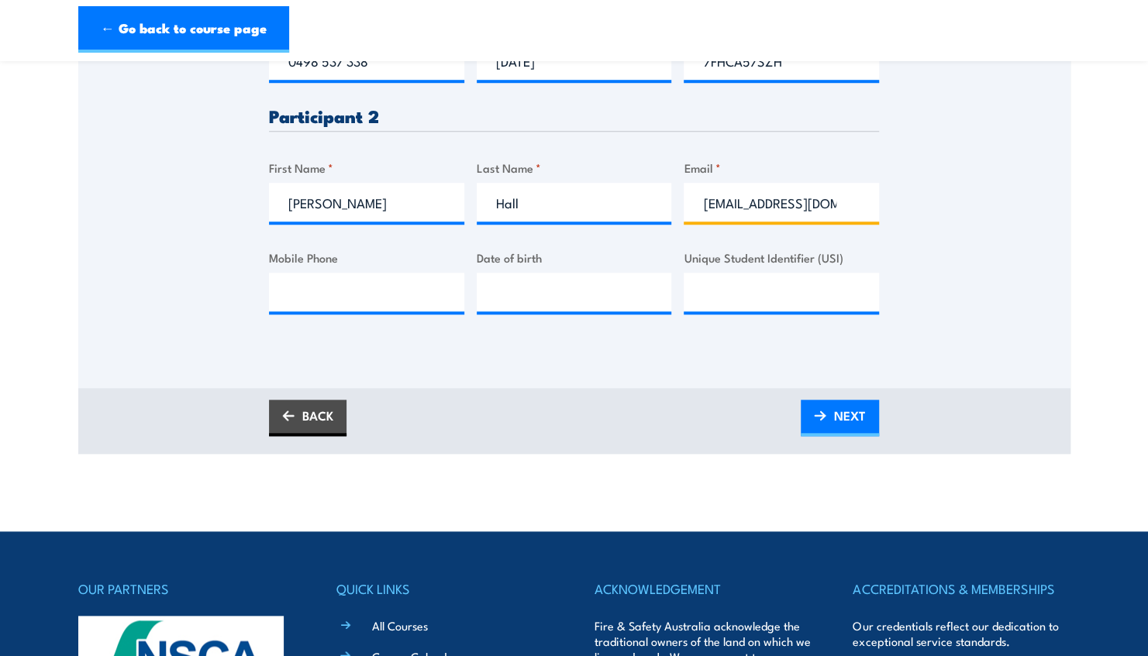
scroll to position [0, 19]
type input "aaronhall0102@gmail.com"
click at [370, 304] on input "Mobile Phone" at bounding box center [366, 292] width 195 height 39
paste input "0427 448 385"
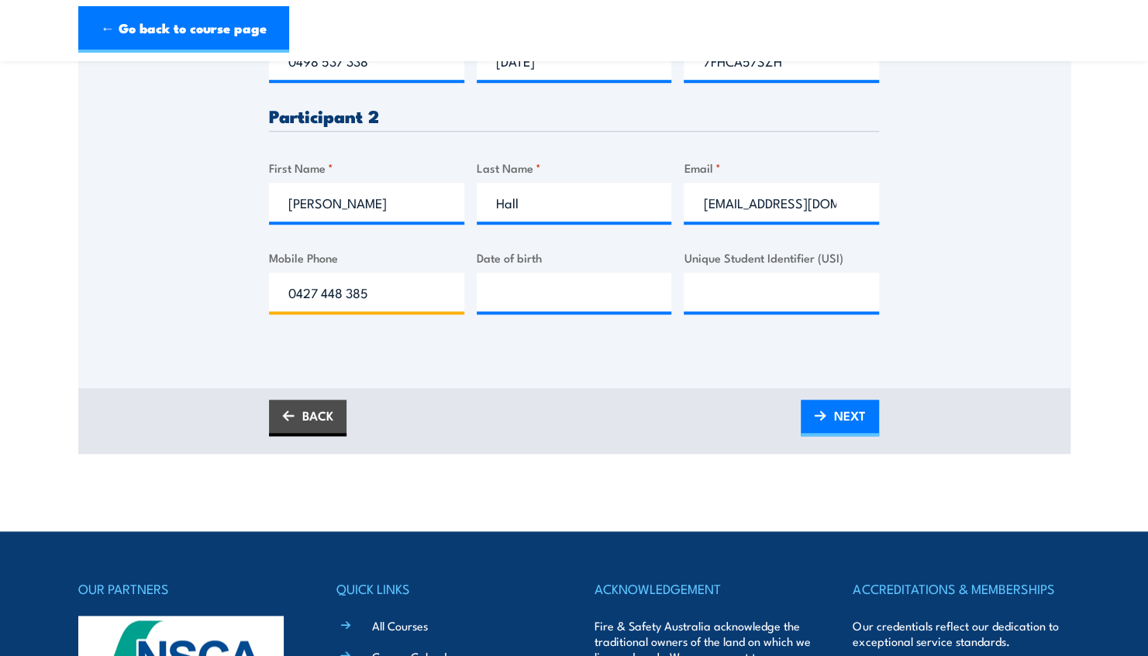
type input "0427 448 385"
type input "__/__/____"
click at [544, 309] on input "__/__/____" at bounding box center [574, 292] width 195 height 39
type input "07/02/2002"
click at [801, 294] on input "Unique Student Identifier (USI)" at bounding box center [781, 292] width 195 height 39
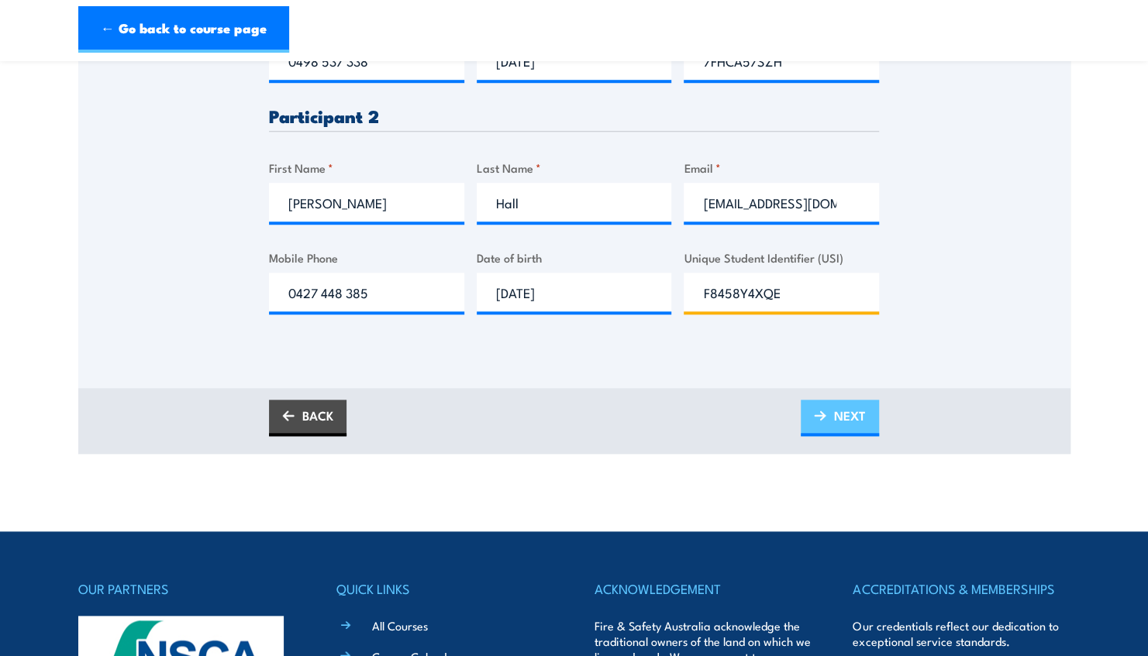
type input "F8458Y4XQE"
click at [852, 422] on span "NEXT" at bounding box center [850, 415] width 32 height 41
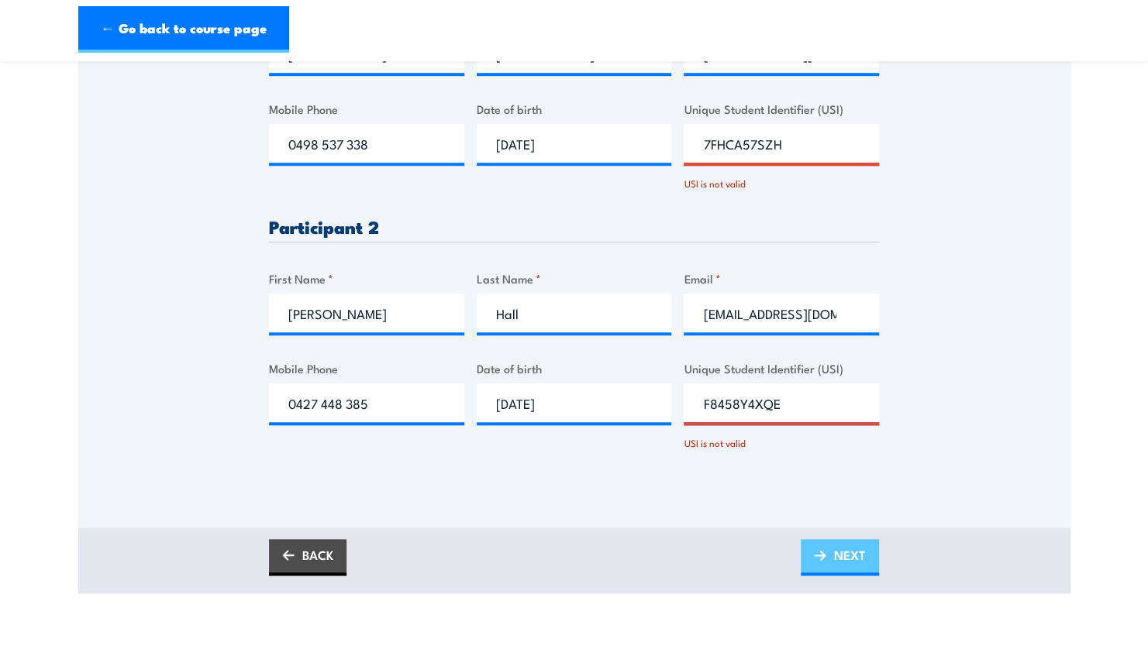
scroll to position [658, 0]
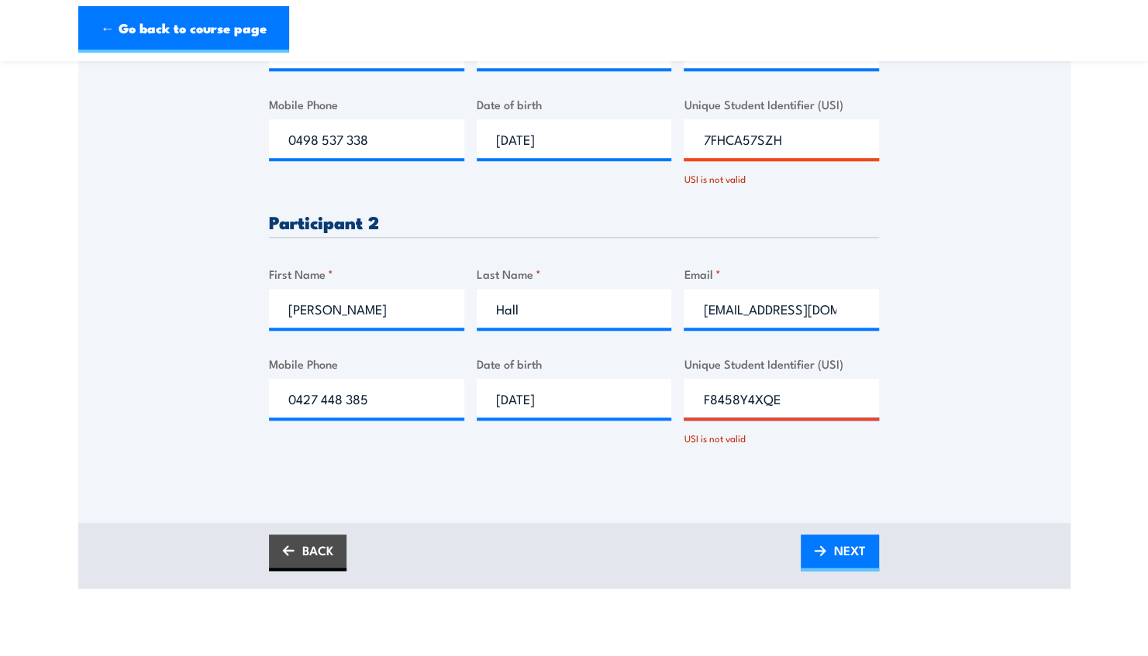
drag, startPoint x: 806, startPoint y: 139, endPoint x: 622, endPoint y: 166, distance: 186.3
click at [622, 166] on div "Please provide names and contact details for each of the participants below. No…" at bounding box center [574, 188] width 610 height 572
click at [689, 145] on input "7FHCA57SZH" at bounding box center [781, 138] width 195 height 39
click at [844, 143] on input "7FHCA57SZH" at bounding box center [781, 138] width 195 height 39
click at [786, 139] on input "7FHCA57SZH" at bounding box center [781, 138] width 195 height 39
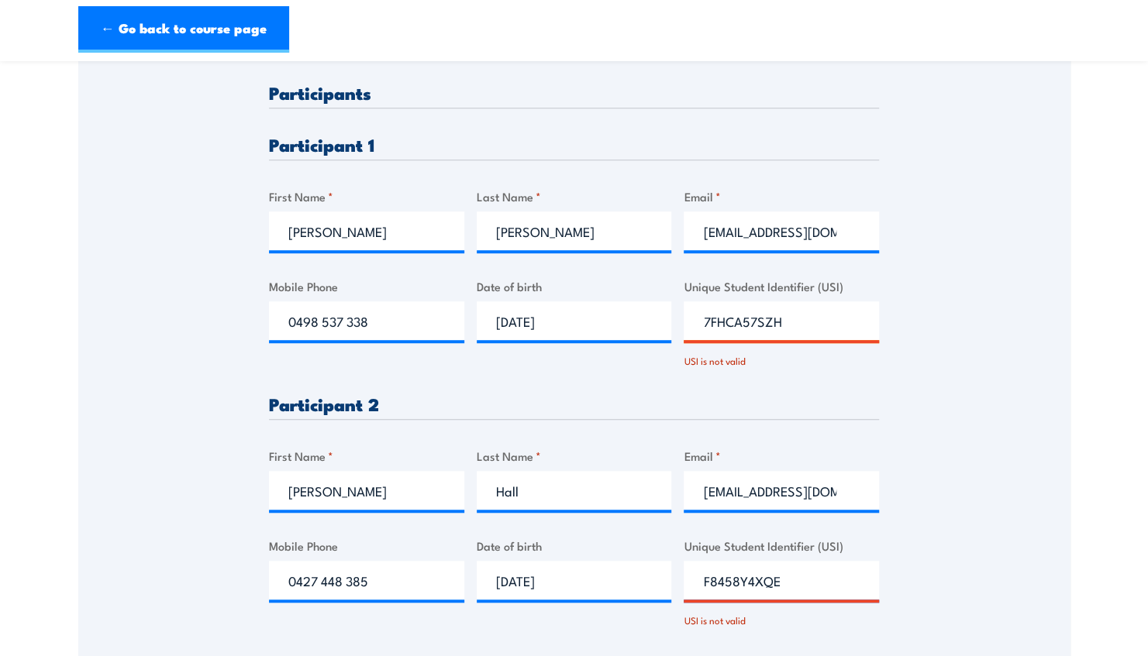
scroll to position [564, 0]
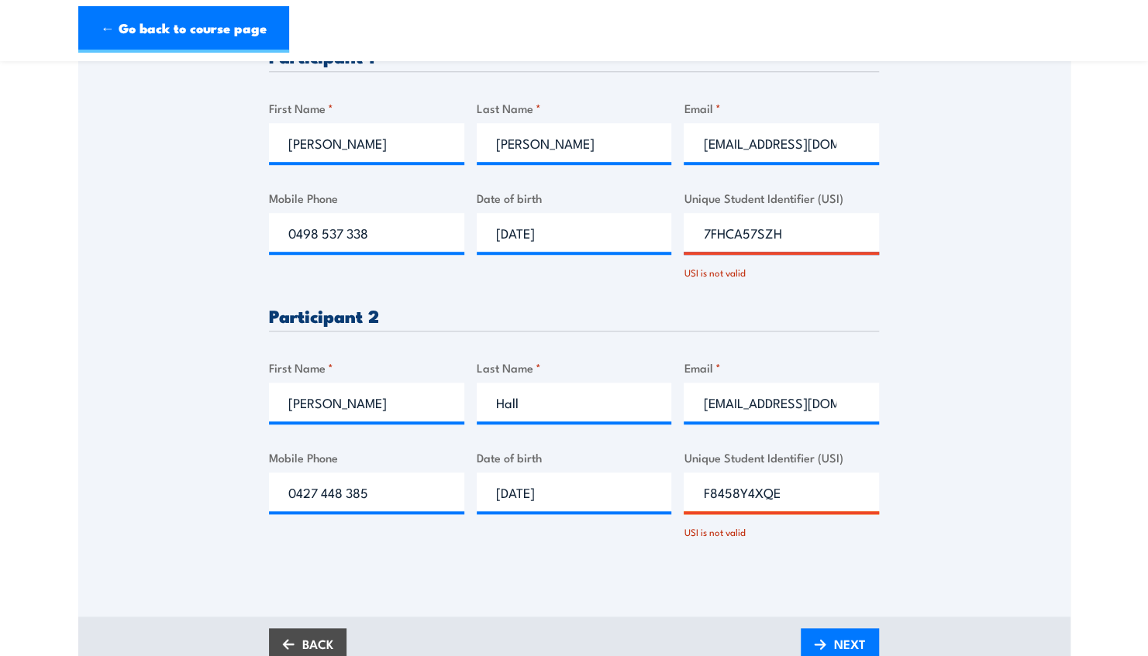
click at [732, 491] on input "F8458Y4XQE" at bounding box center [781, 492] width 195 height 39
type input "F84S8Y4XQE"
click at [859, 644] on span "NEXT" at bounding box center [850, 644] width 32 height 41
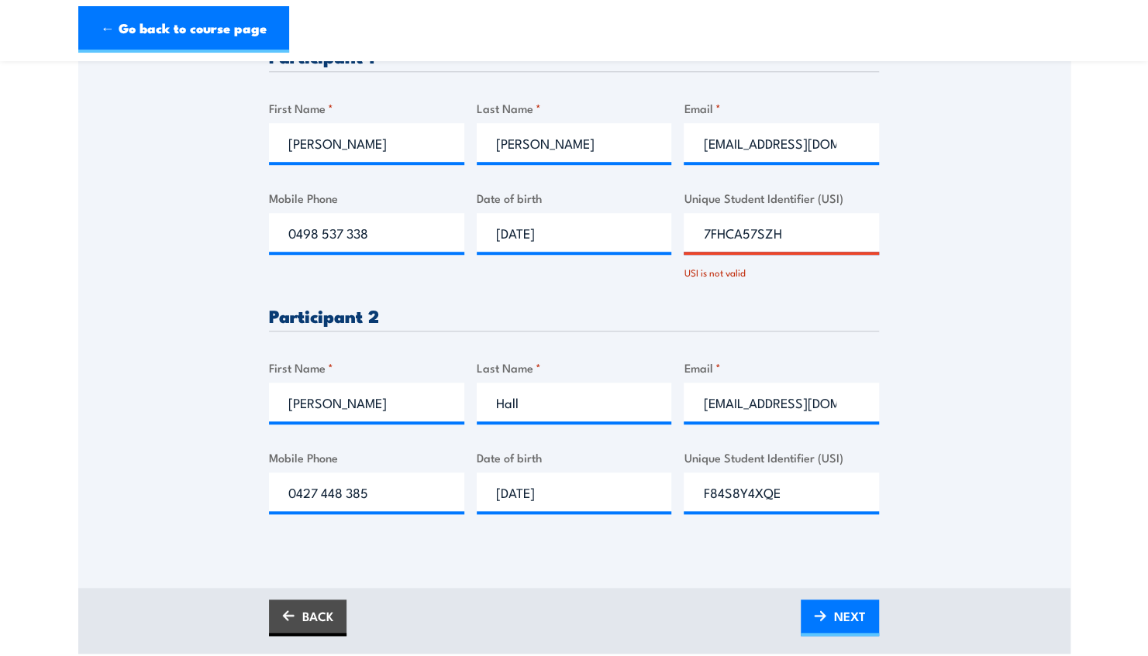
scroll to position [565, 0]
click at [813, 220] on input "7FHCA57SZH" at bounding box center [781, 231] width 195 height 39
click at [701, 231] on input "7FHCA57SZH" at bounding box center [781, 231] width 195 height 39
click at [817, 224] on input "7FHCA57SZH" at bounding box center [781, 231] width 195 height 39
drag, startPoint x: 697, startPoint y: 247, endPoint x: 392, endPoint y: 293, distance: 308.7
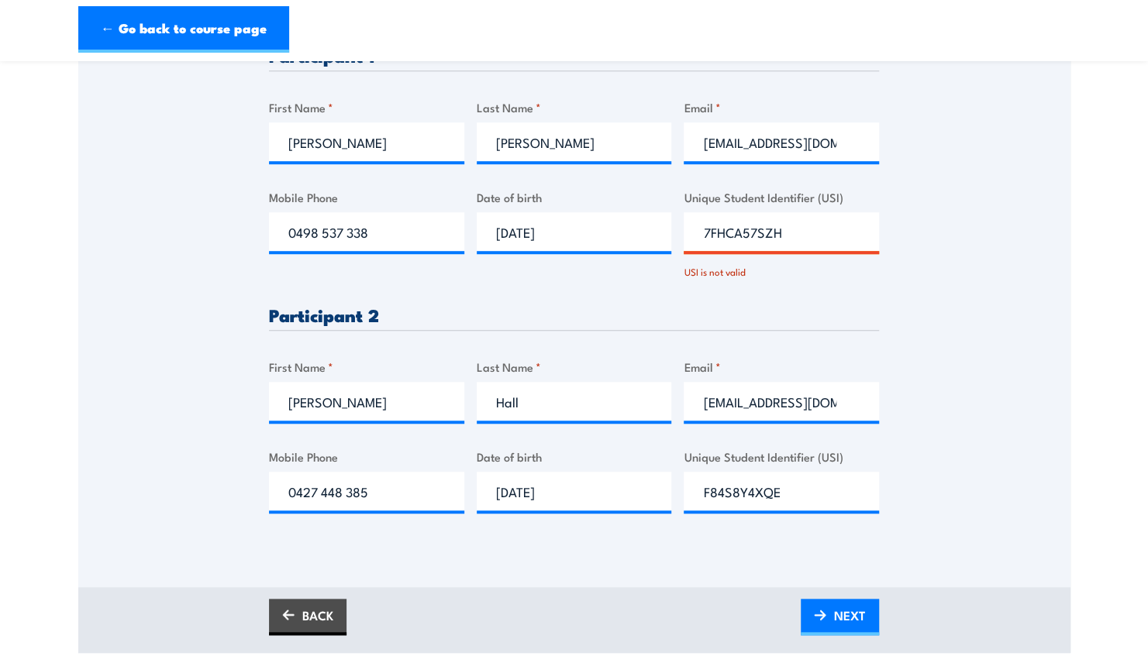
click at [392, 293] on div "Please provide names and contact details for each of the participants below. No…" at bounding box center [574, 266] width 610 height 543
type input "f"
type input "FH7CA57SZH"
click at [834, 615] on span "NEXT" at bounding box center [850, 615] width 32 height 41
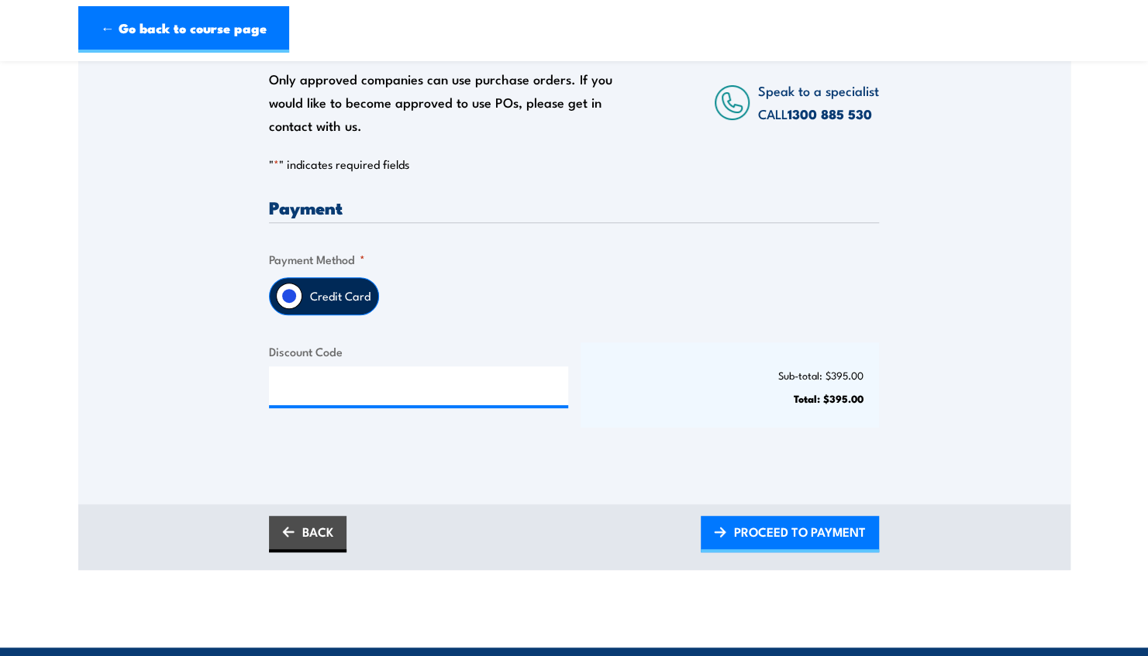
scroll to position [290, 0]
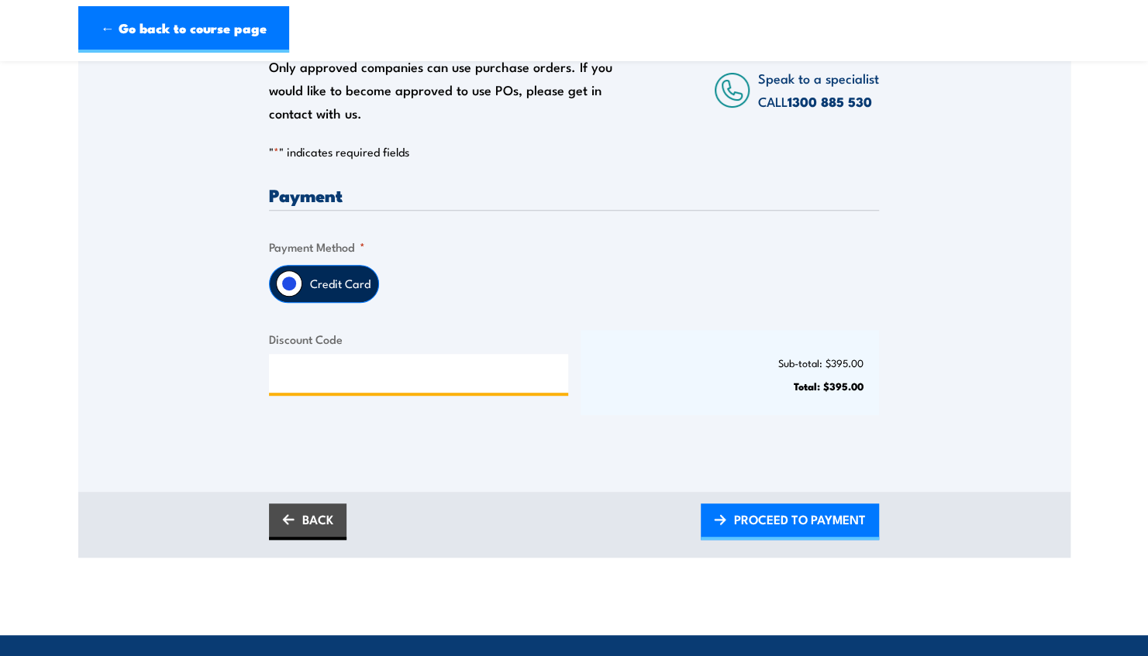
click at [419, 366] on input "Discount Code" at bounding box center [418, 373] width 299 height 39
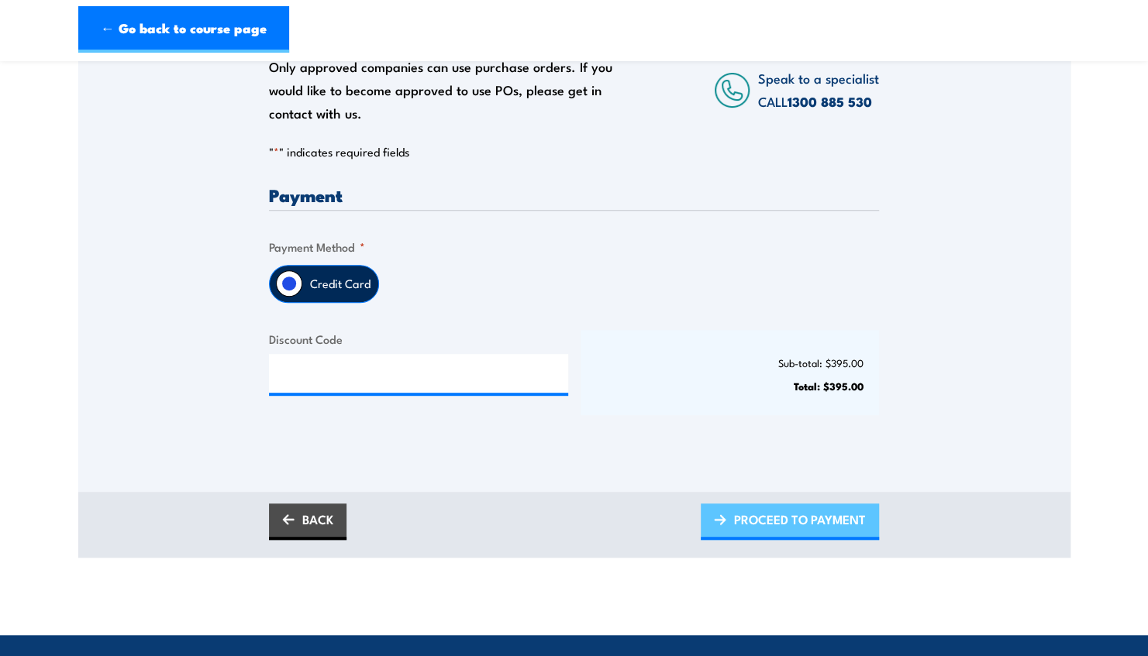
click at [806, 535] on span "PROCEED TO PAYMENT" at bounding box center [800, 519] width 132 height 41
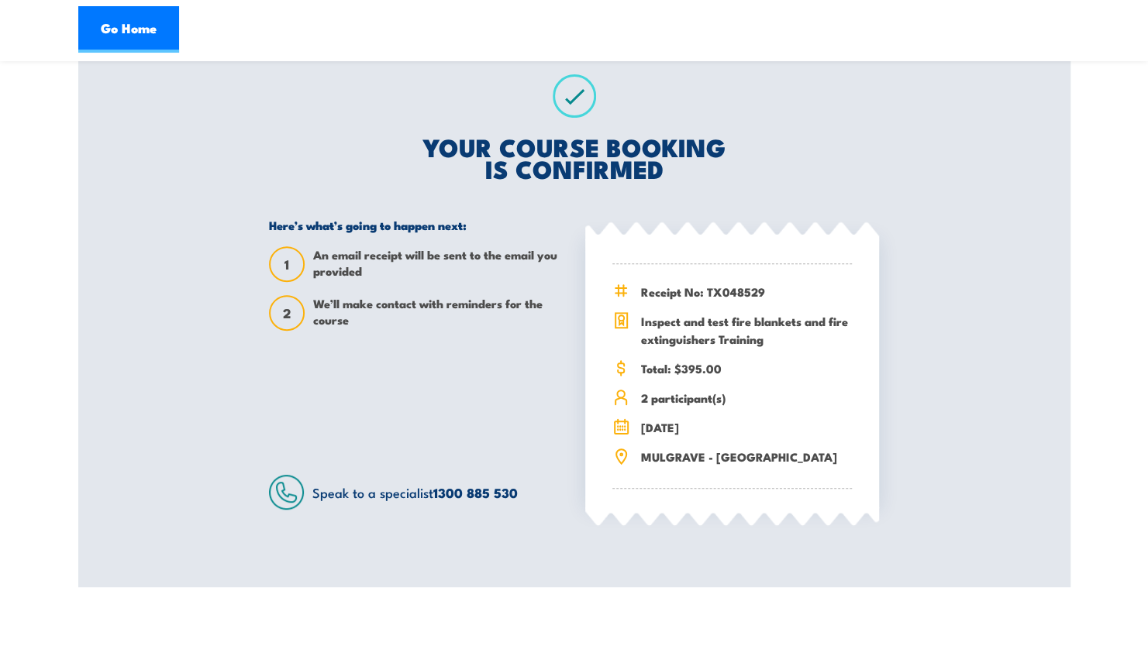
scroll to position [291, 0]
